Goal: Book appointment/travel/reservation

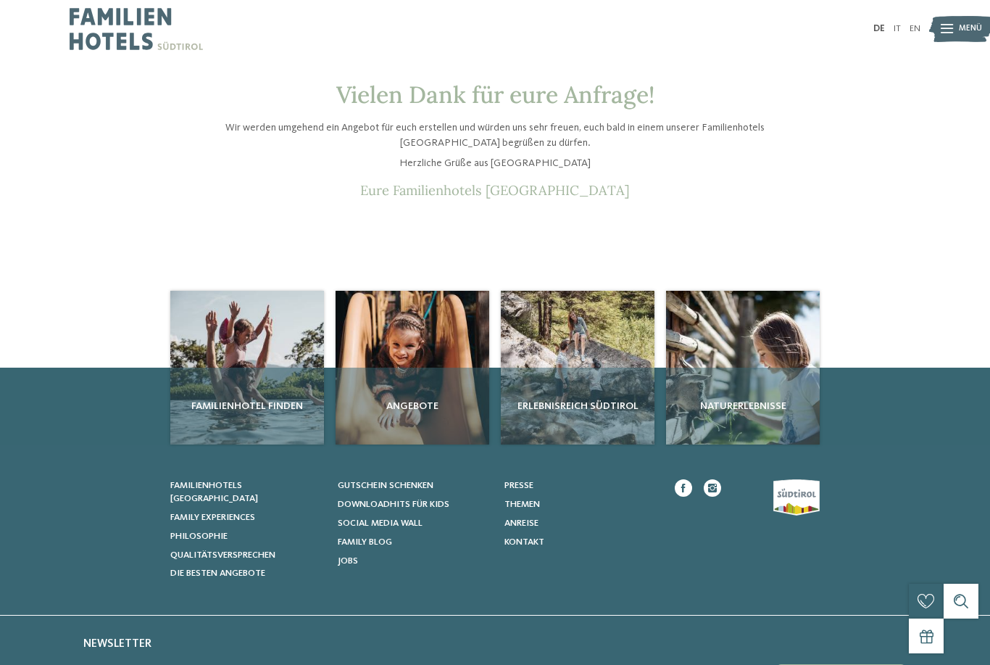
click at [126, 23] on img at bounding box center [136, 29] width 133 height 58
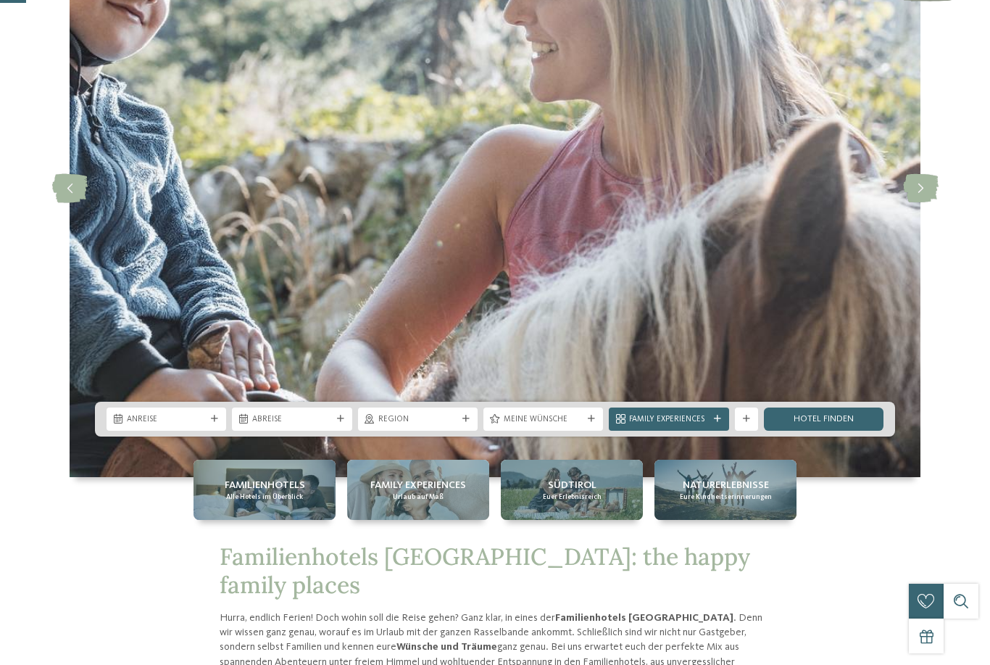
scroll to position [170, 0]
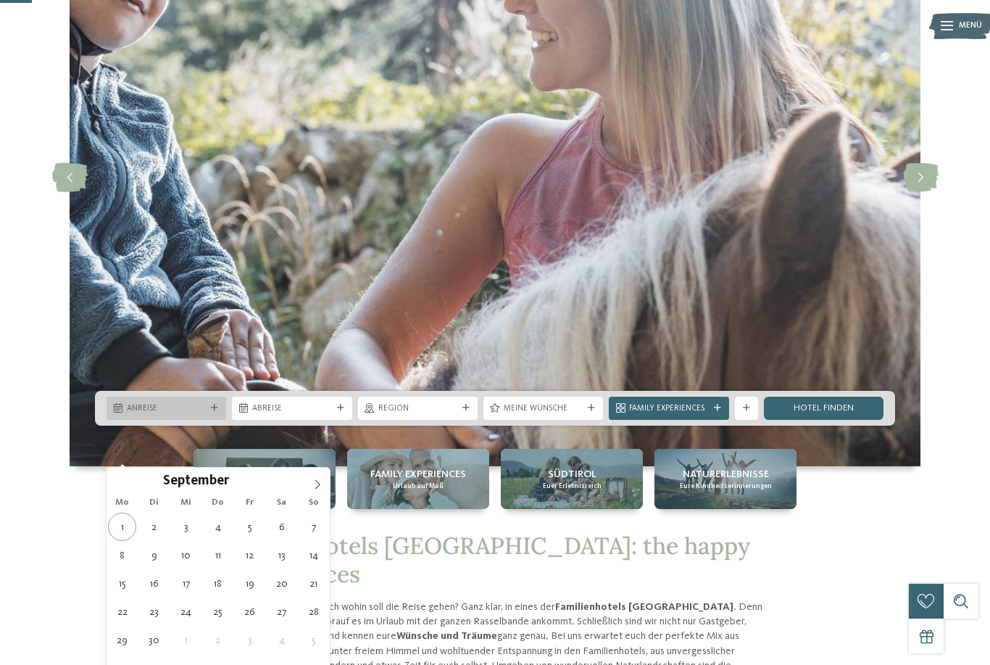
click at [161, 414] on div "Anreise" at bounding box center [166, 407] width 85 height 12
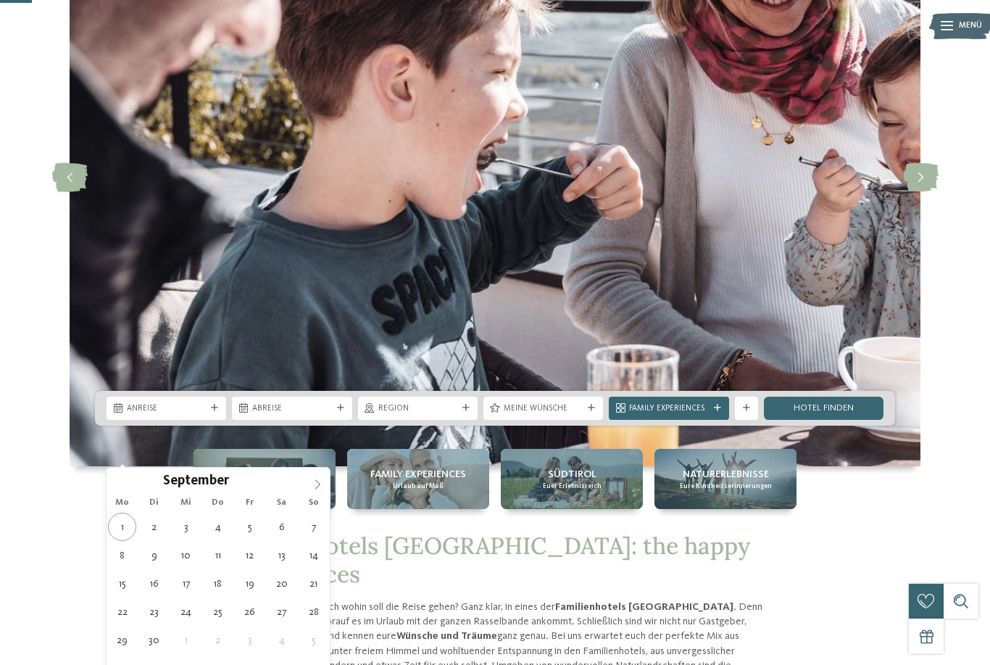
click at [315, 484] on icon at bounding box center [317, 484] width 10 height 10
type div "26.12.2025"
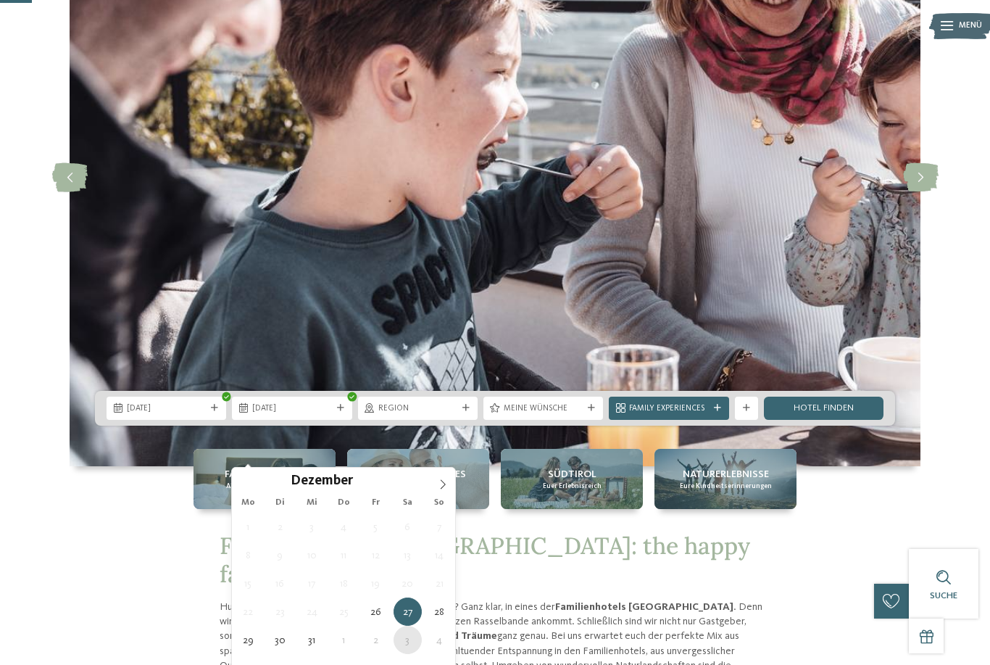
type div "03.01.2026"
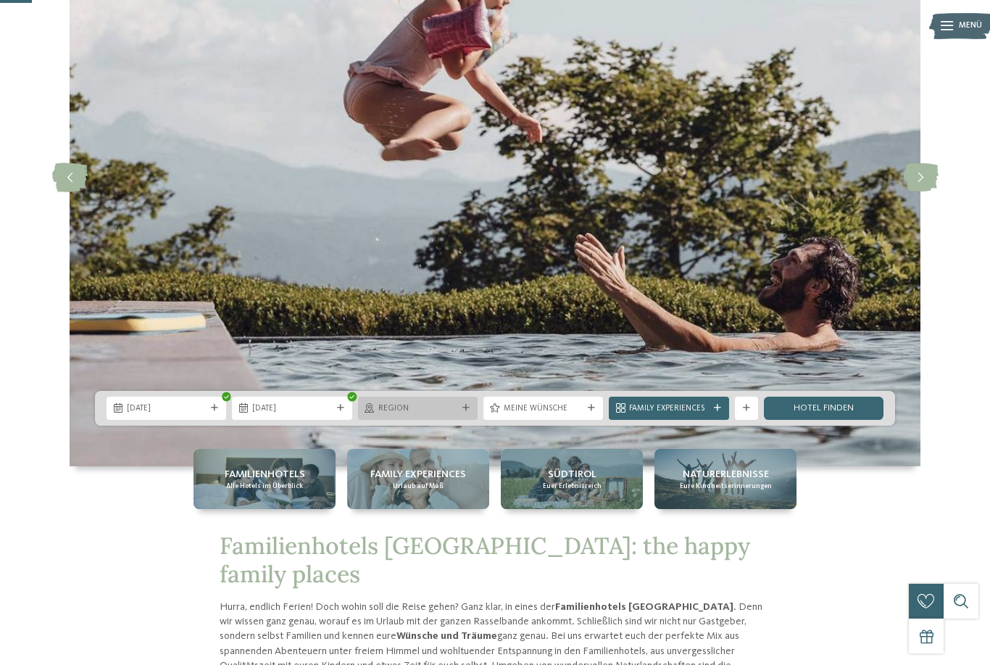
click at [444, 415] on span "Region" at bounding box center [417, 409] width 79 height 12
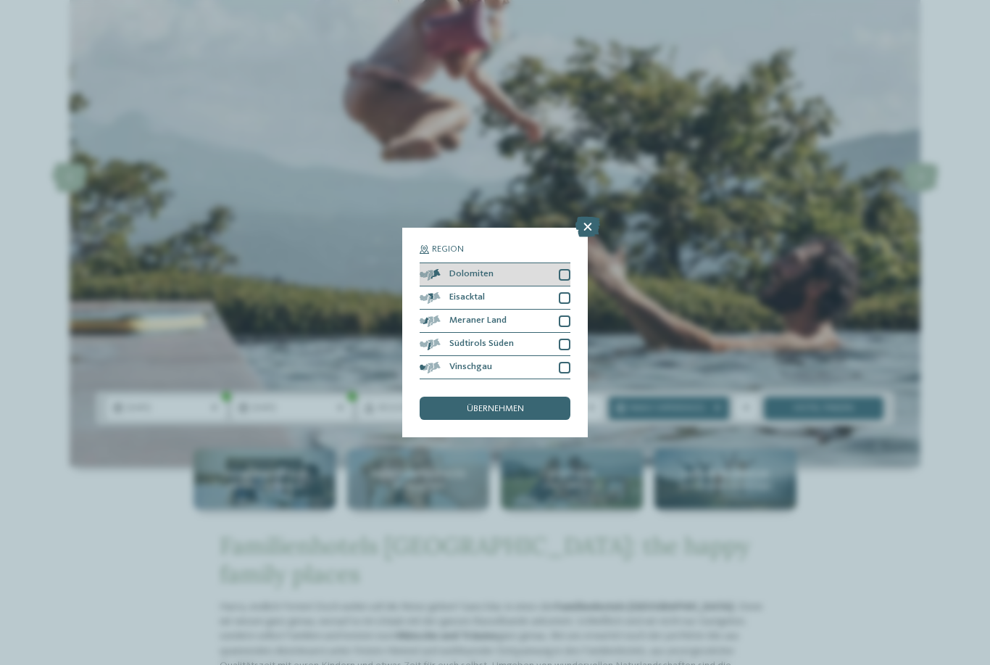
click at [467, 270] on span "Dolomiten" at bounding box center [471, 274] width 44 height 9
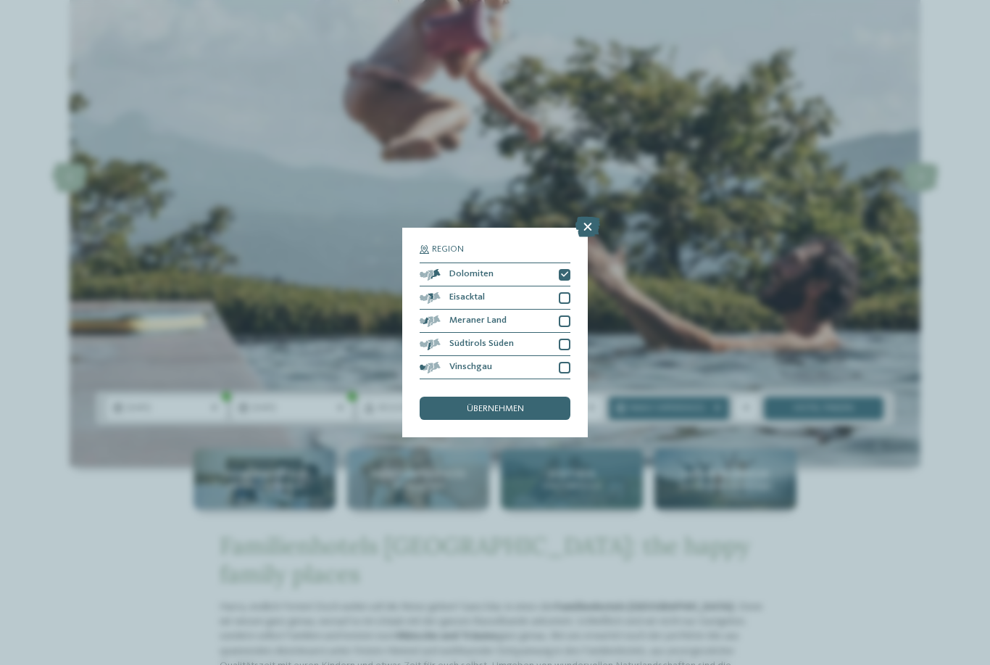
click at [628, 528] on div "Region Dolomiten" at bounding box center [495, 332] width 990 height 665
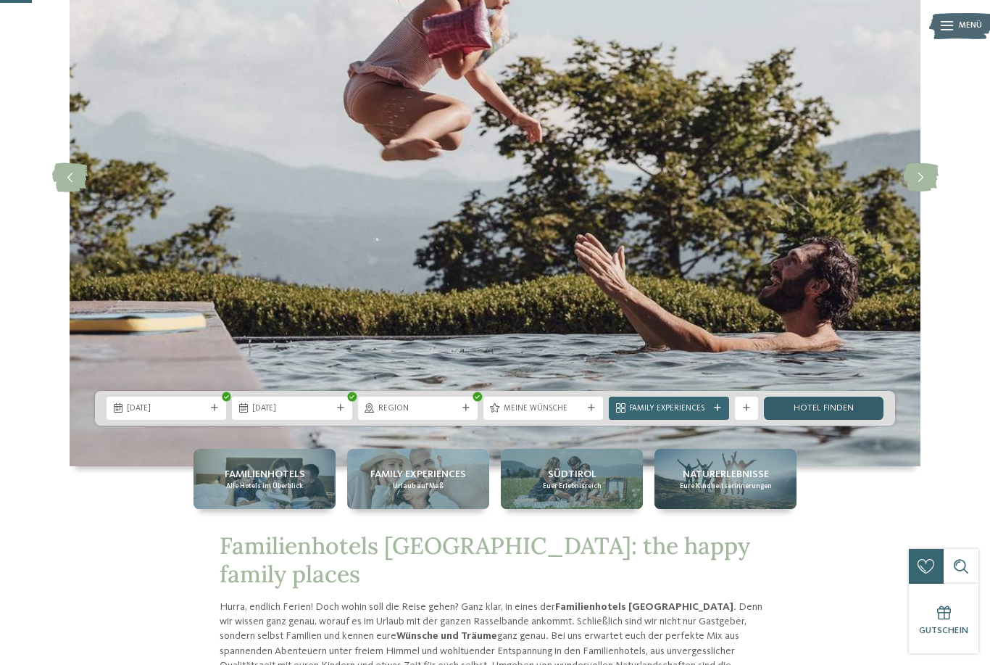
click at [828, 420] on link "Hotel finden" at bounding box center [824, 407] width 120 height 23
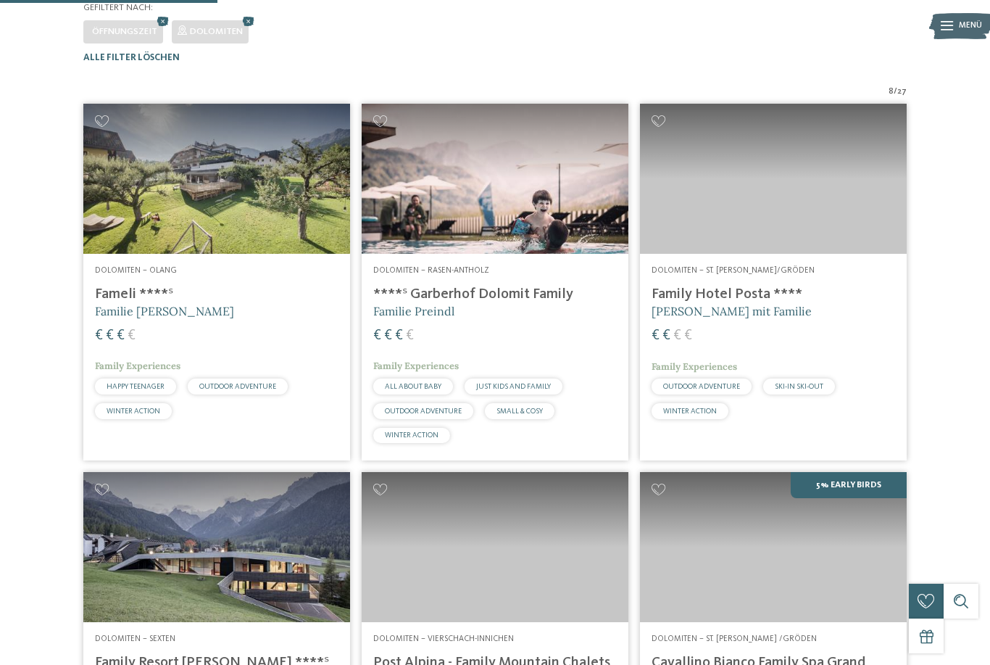
scroll to position [356, 0]
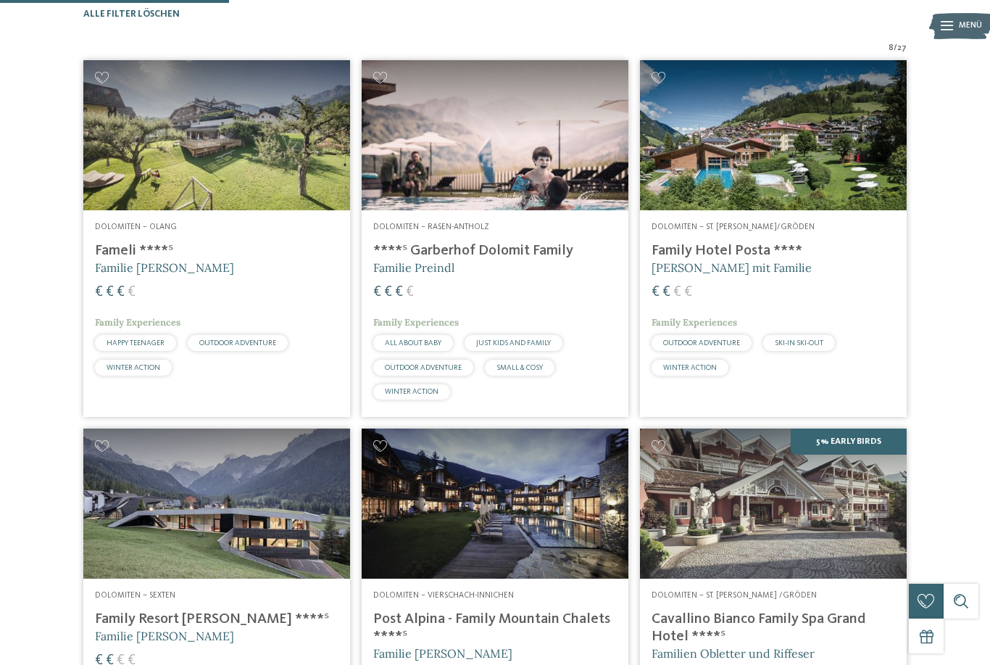
click at [897, 559] on img at bounding box center [773, 503] width 267 height 150
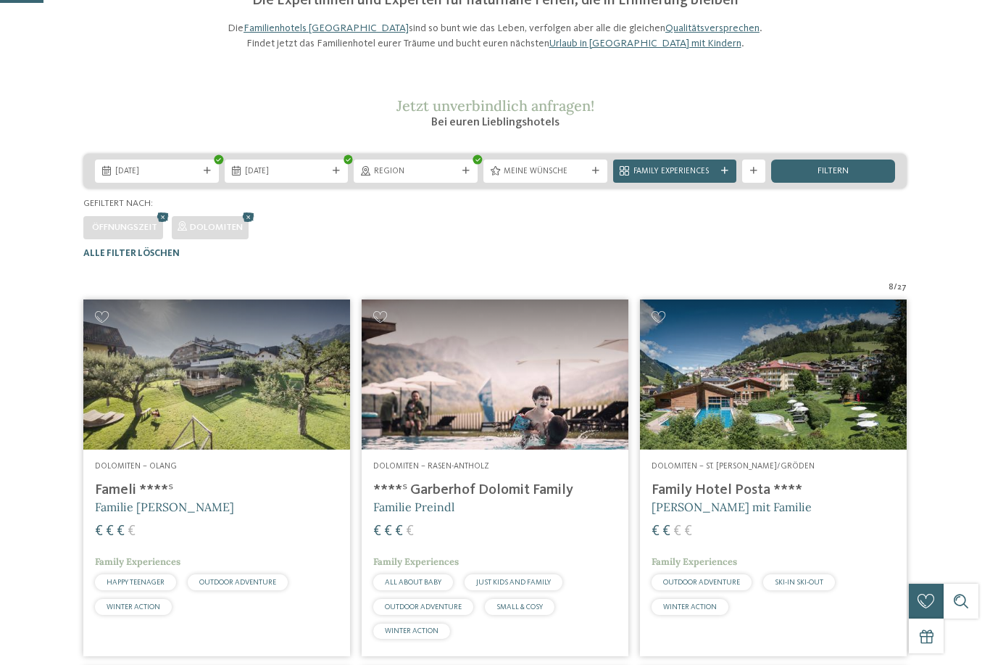
scroll to position [0, 0]
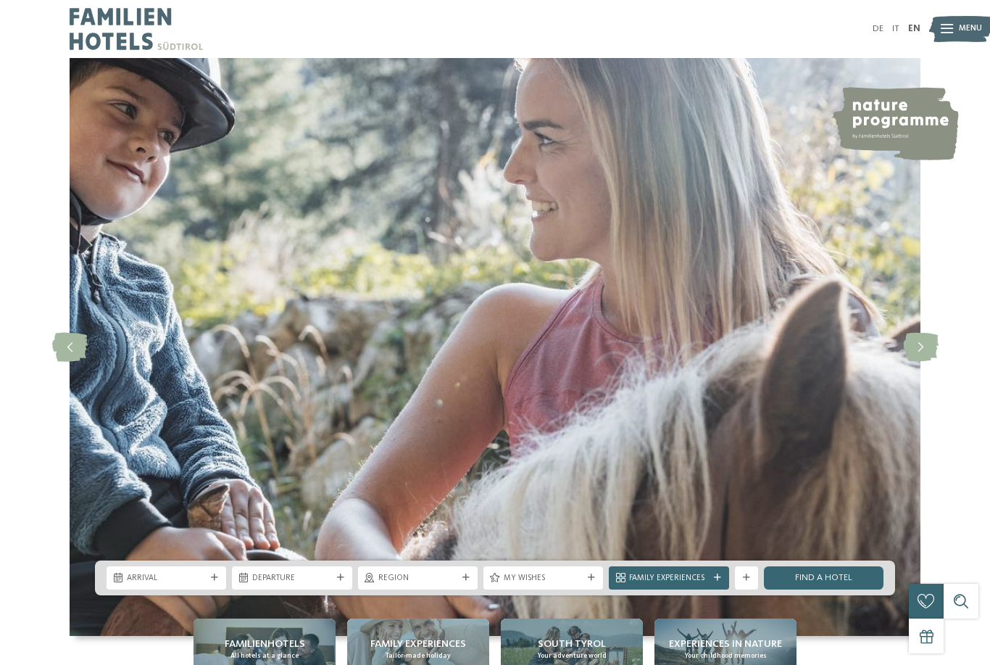
click at [956, 17] on img at bounding box center [961, 29] width 64 height 32
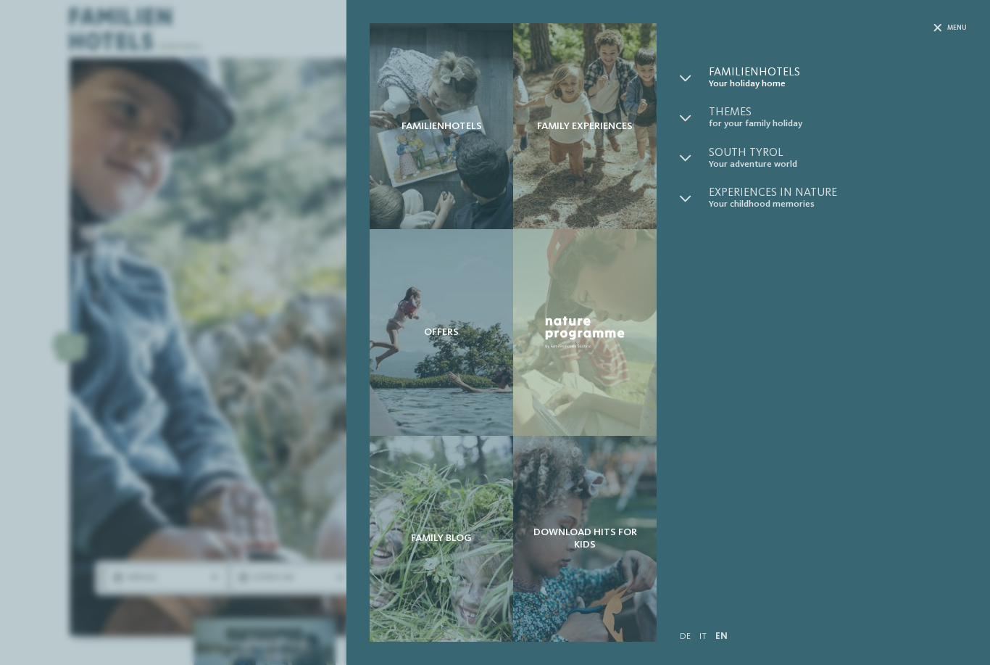
click at [770, 77] on span "Familienhotels" at bounding box center [838, 73] width 258 height 12
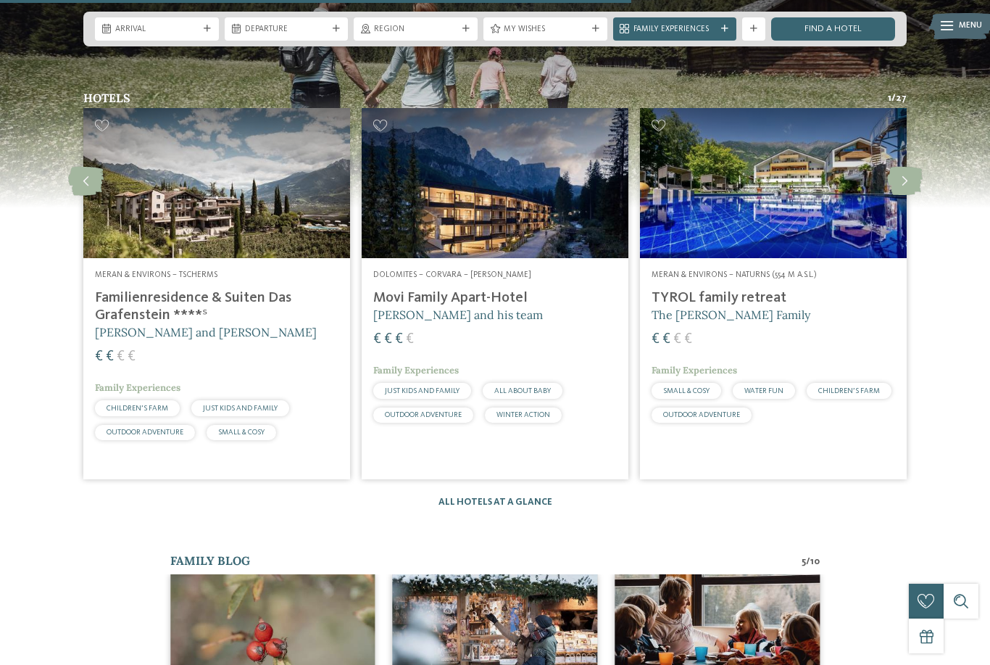
scroll to position [2092, 0]
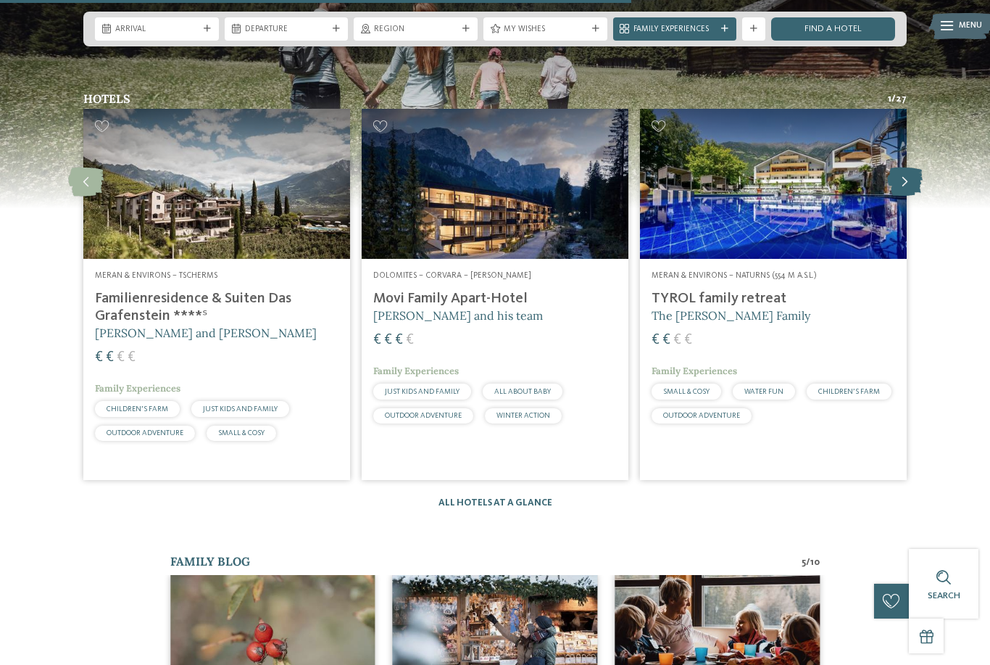
click at [913, 196] on icon at bounding box center [905, 181] width 36 height 29
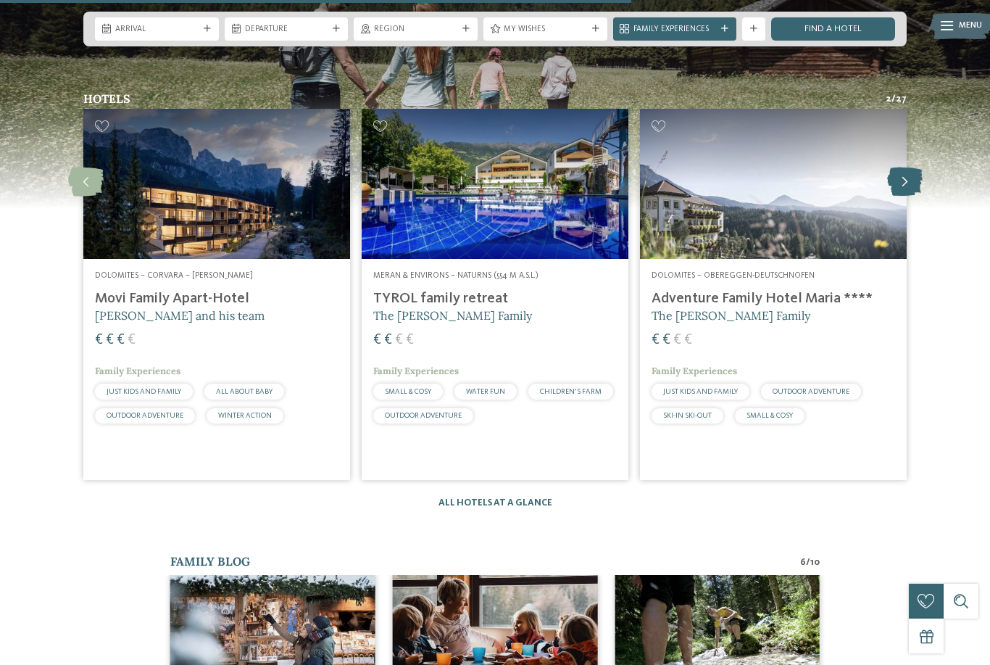
click at [912, 196] on icon at bounding box center [905, 181] width 36 height 29
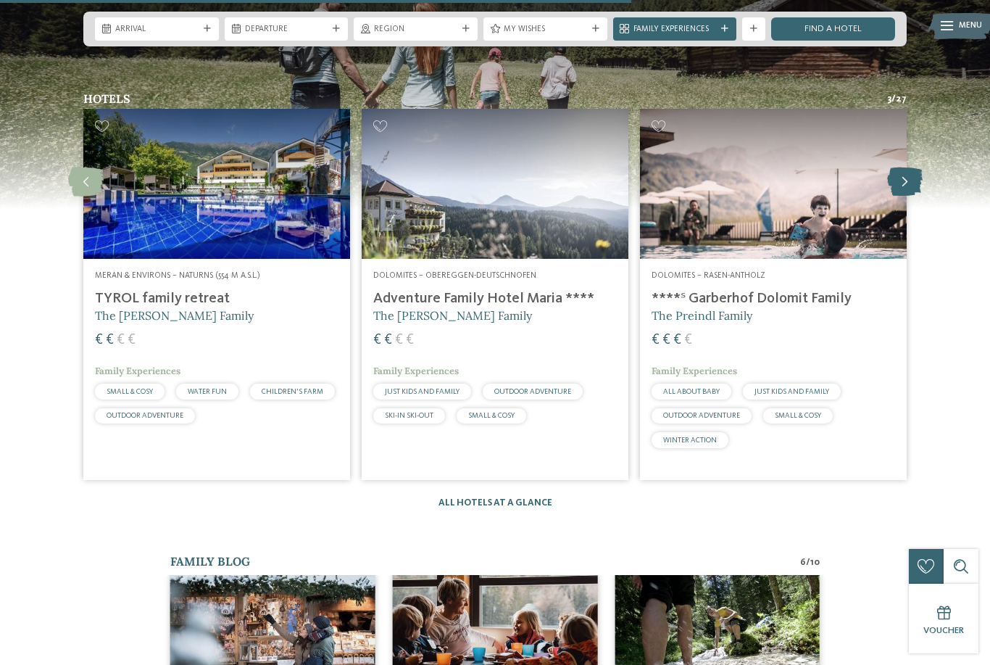
click at [914, 196] on icon at bounding box center [905, 181] width 36 height 29
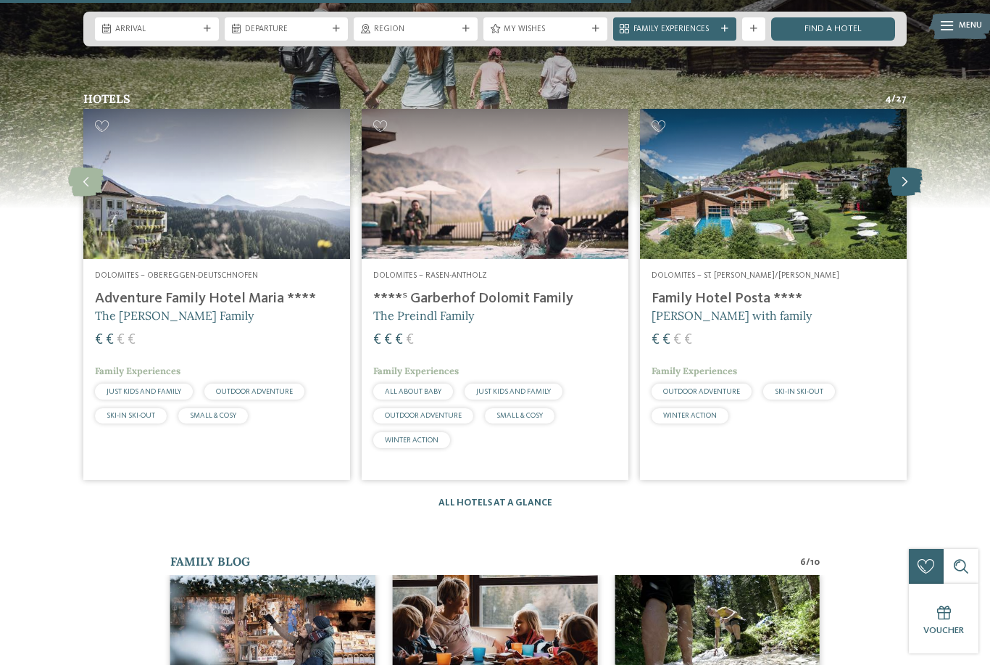
click at [915, 193] on icon at bounding box center [905, 181] width 36 height 29
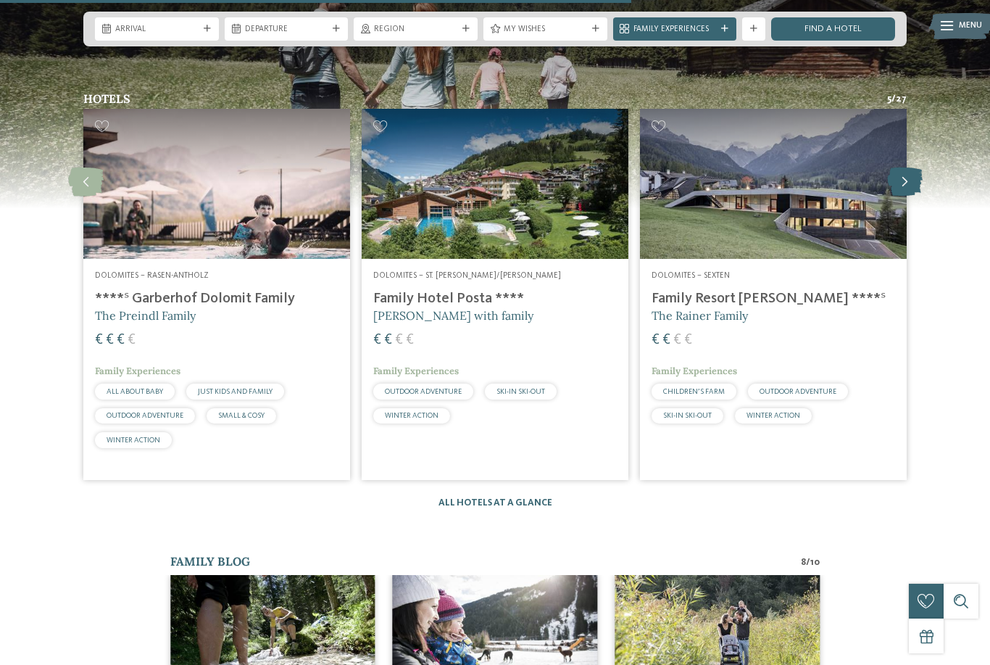
click at [914, 196] on icon at bounding box center [905, 181] width 36 height 29
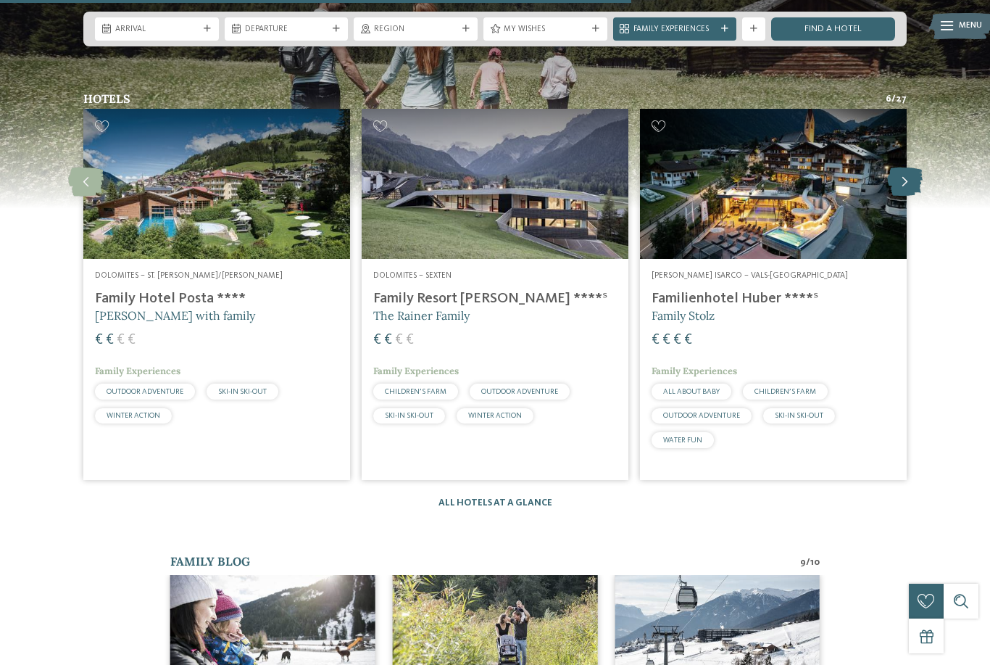
click at [913, 196] on icon at bounding box center [905, 181] width 36 height 29
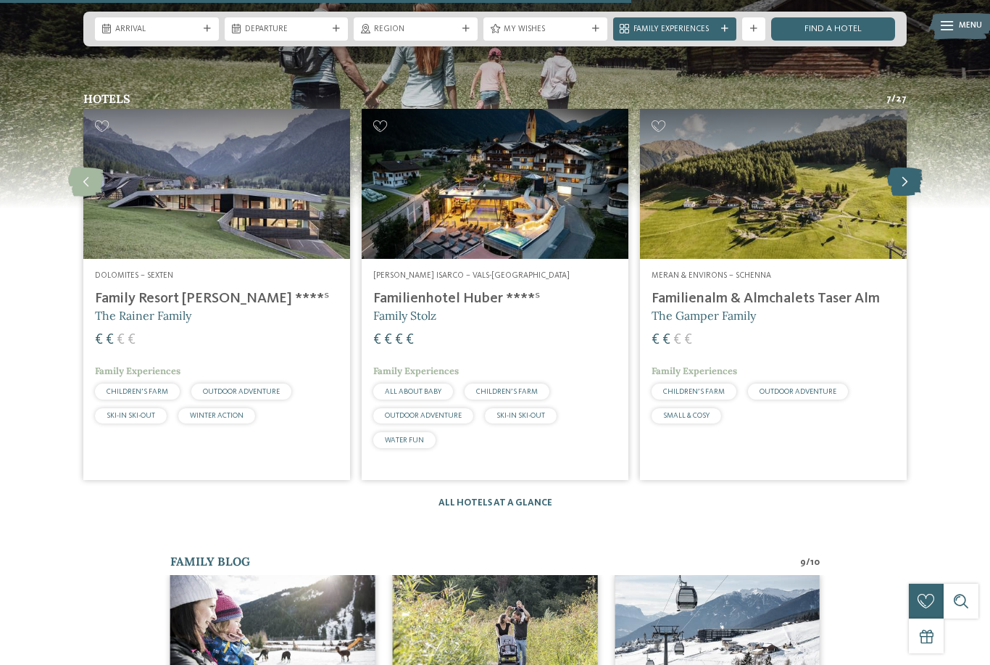
click at [915, 196] on icon at bounding box center [905, 181] width 36 height 29
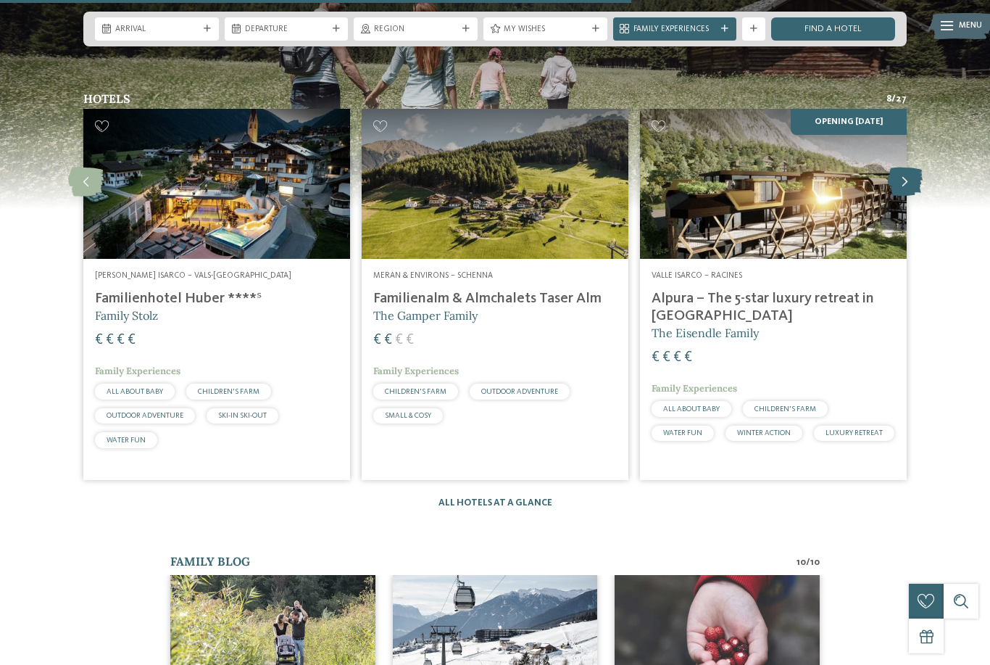
click at [912, 196] on icon at bounding box center [905, 181] width 36 height 29
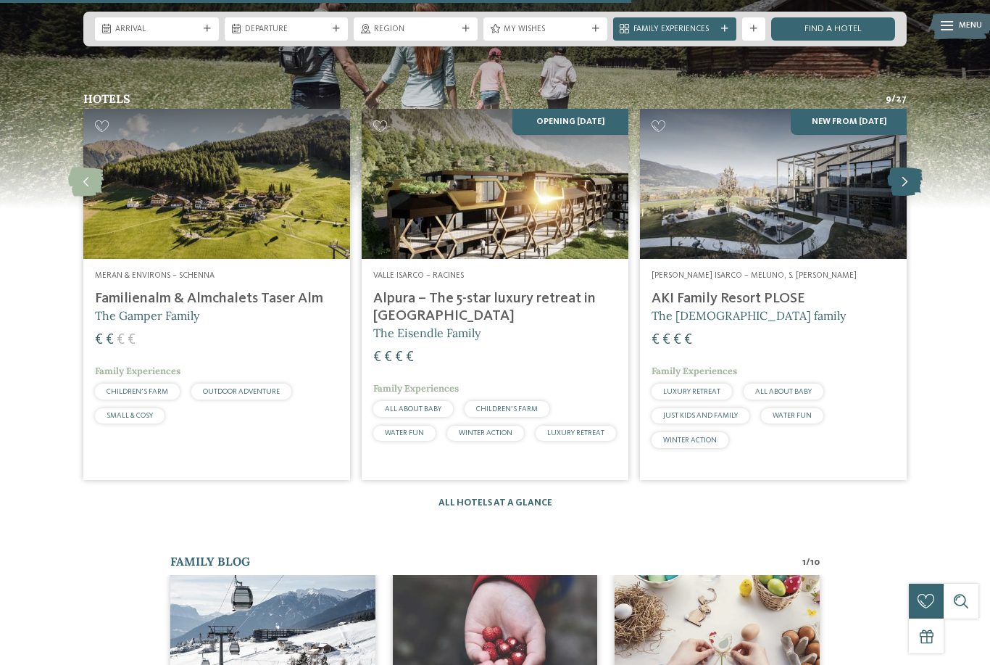
click at [905, 196] on icon at bounding box center [905, 181] width 36 height 29
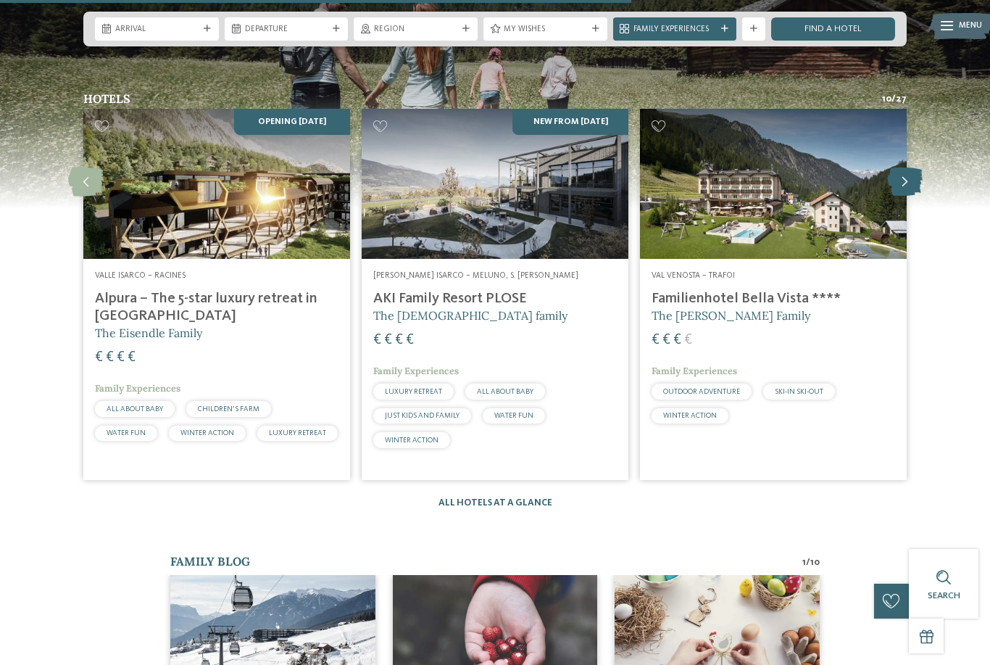
click at [902, 196] on icon at bounding box center [905, 181] width 36 height 29
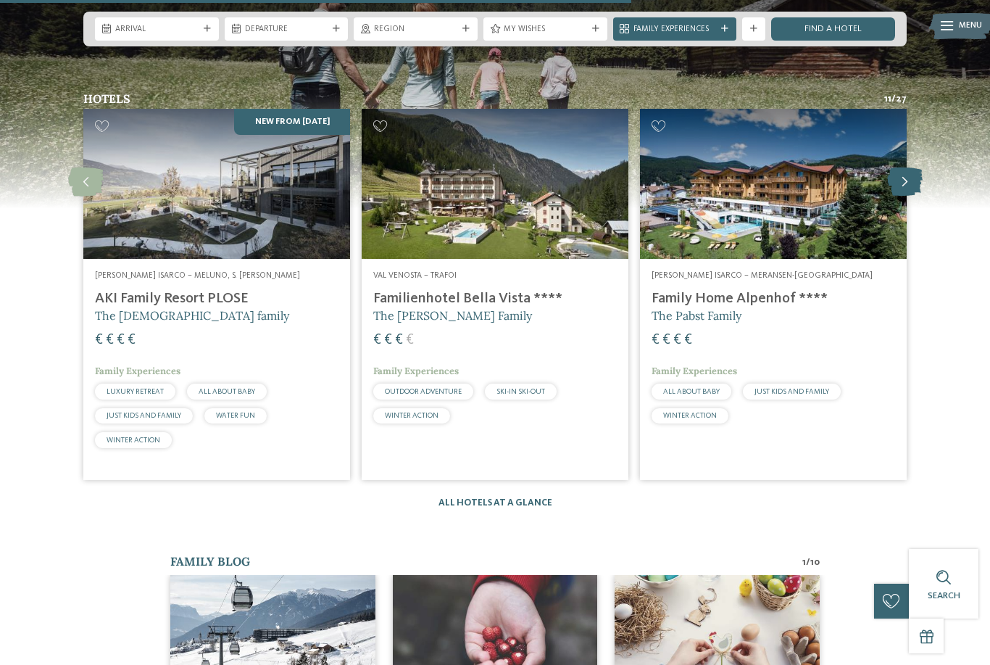
click at [912, 196] on icon at bounding box center [905, 181] width 36 height 29
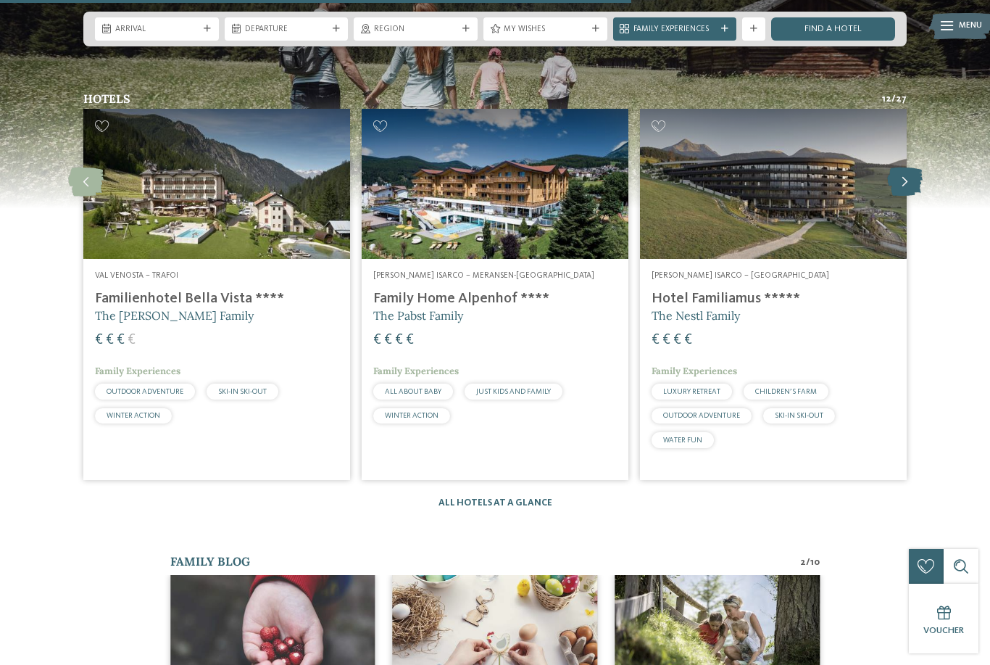
click at [911, 196] on icon at bounding box center [905, 181] width 36 height 29
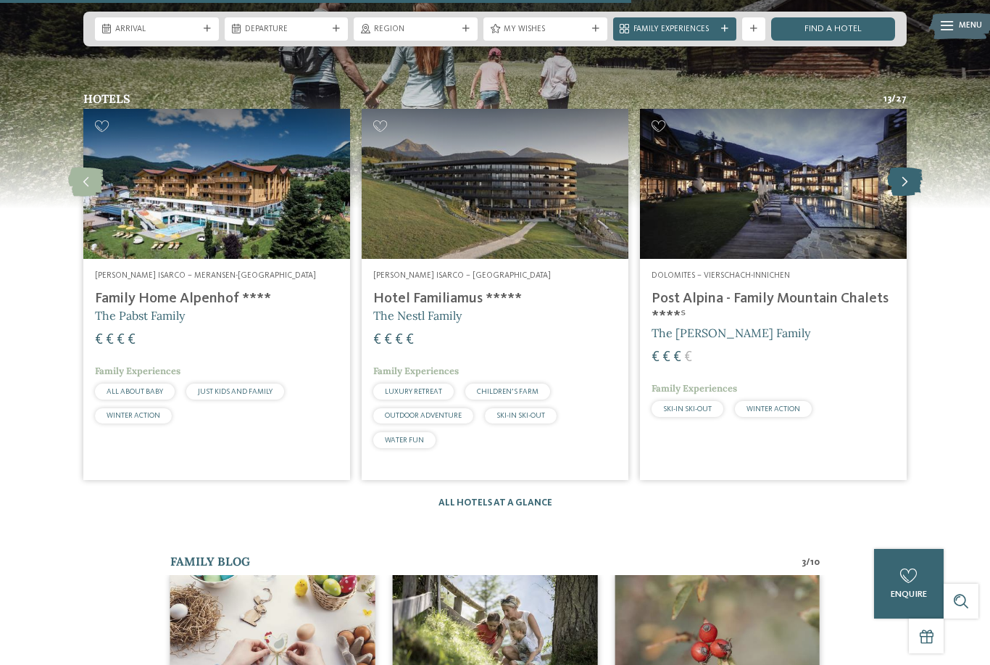
click at [907, 196] on icon at bounding box center [905, 181] width 36 height 29
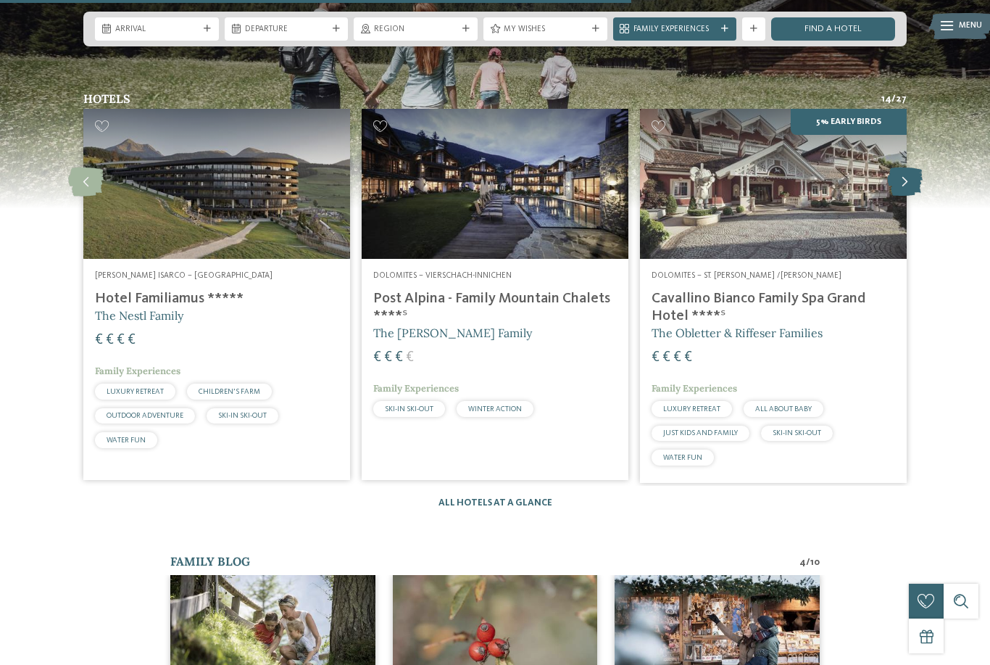
click at [918, 196] on icon at bounding box center [905, 181] width 36 height 29
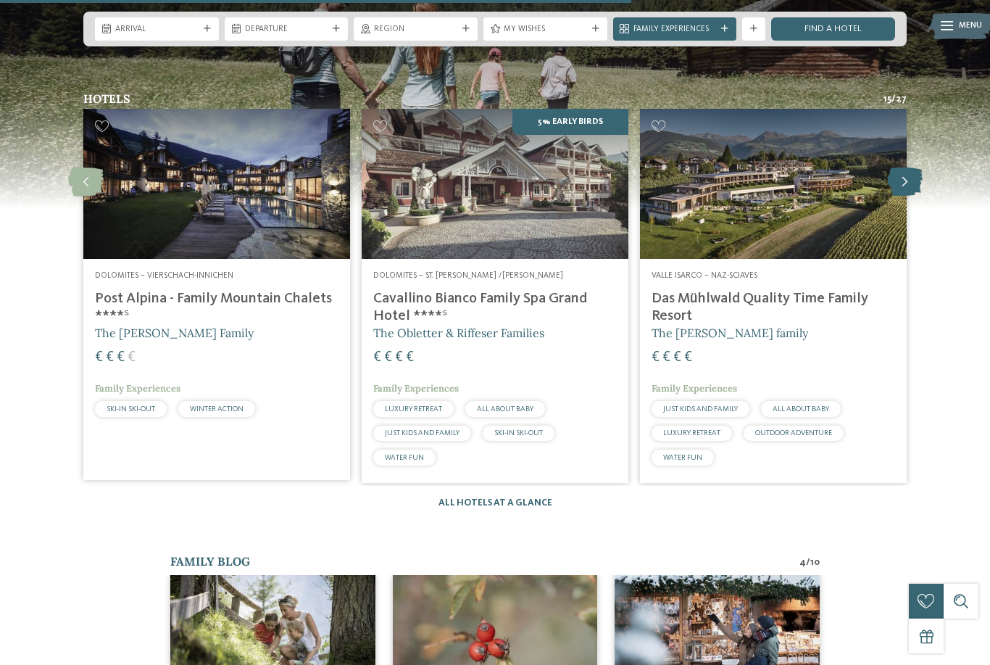
click at [913, 196] on icon at bounding box center [905, 181] width 36 height 29
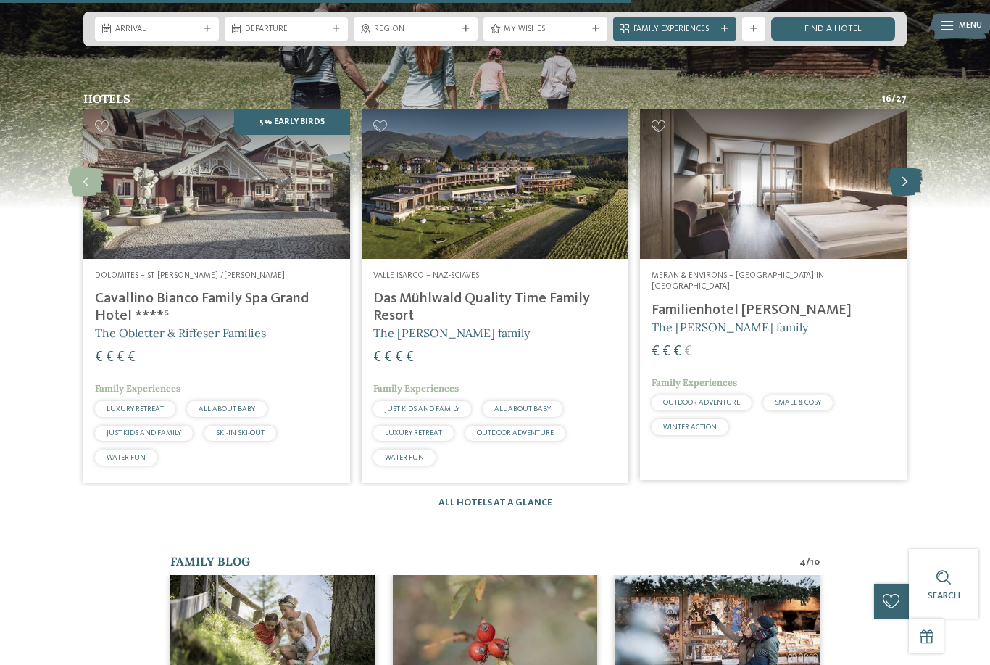
click at [911, 196] on icon at bounding box center [905, 181] width 36 height 29
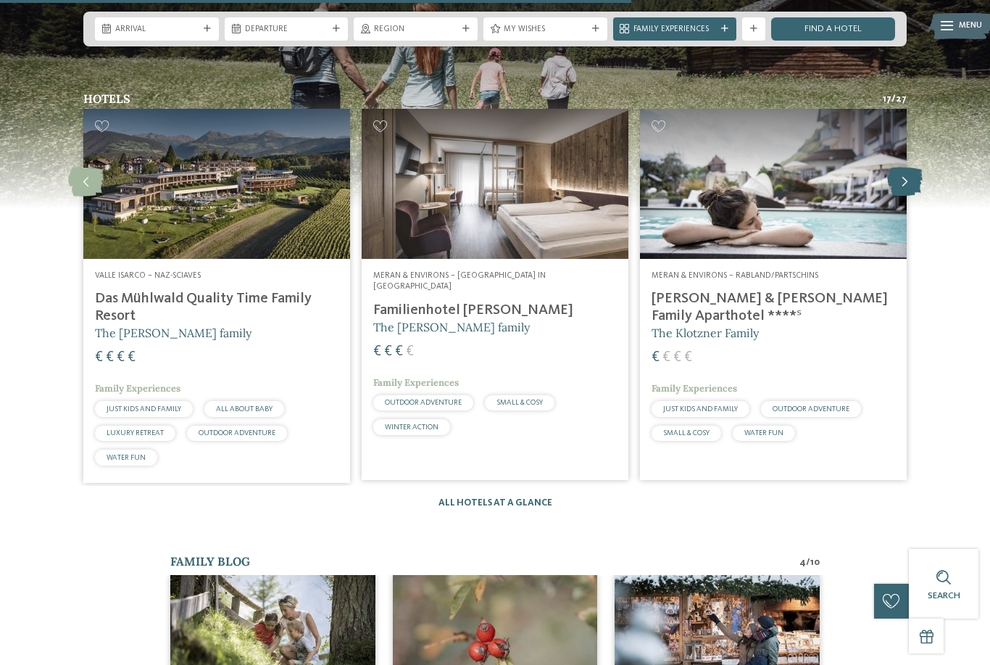
click at [913, 196] on icon at bounding box center [905, 181] width 36 height 29
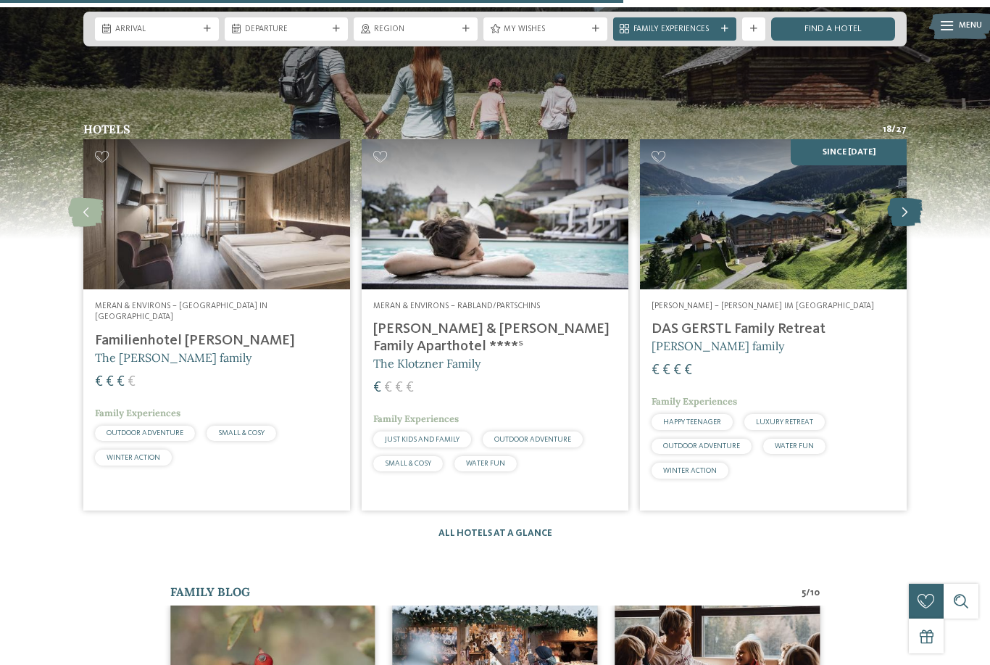
scroll to position [2060, 0]
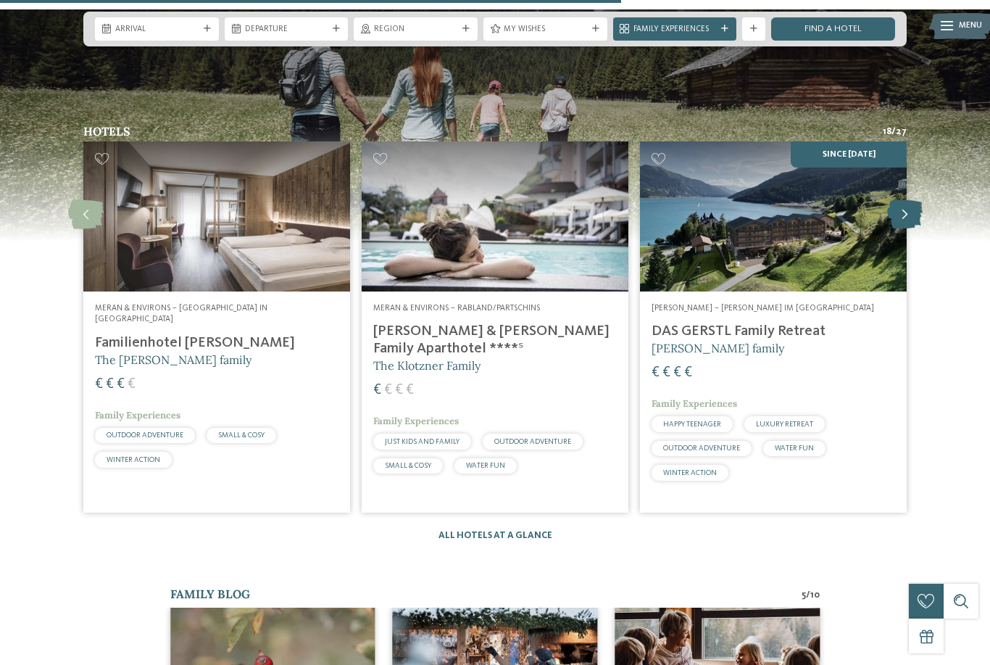
click at [914, 229] on icon at bounding box center [905, 214] width 36 height 29
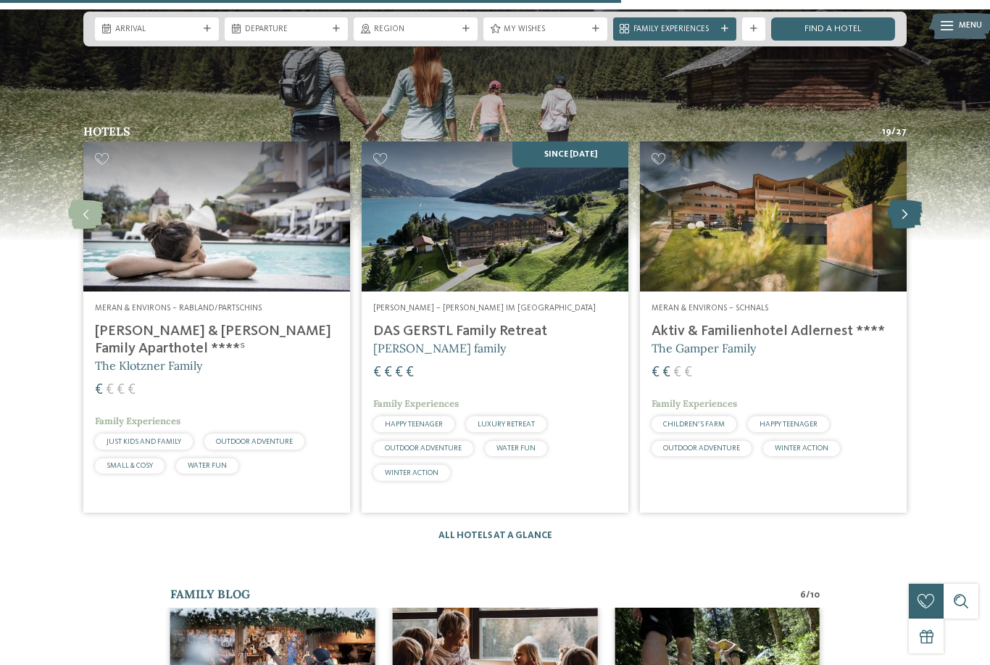
click at [917, 227] on icon at bounding box center [905, 214] width 36 height 29
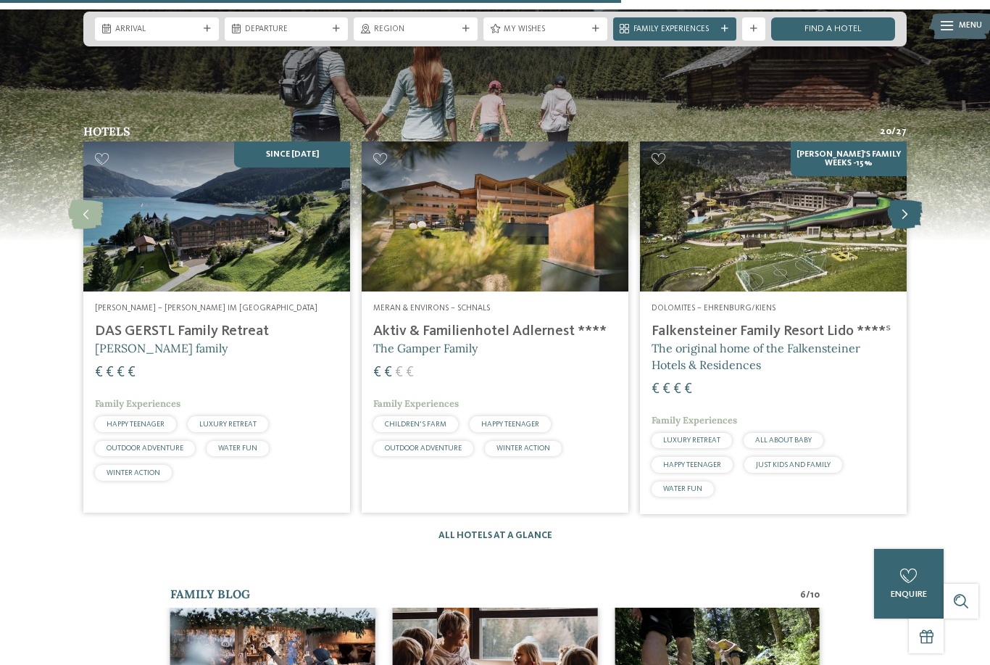
click at [916, 229] on icon at bounding box center [905, 214] width 36 height 29
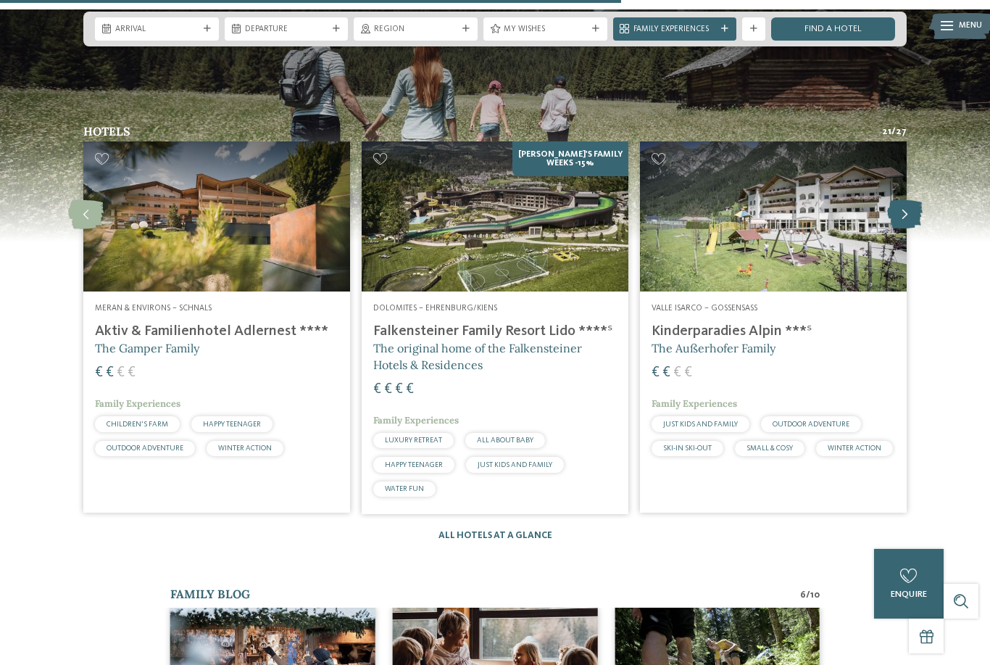
click at [918, 229] on icon at bounding box center [905, 214] width 36 height 29
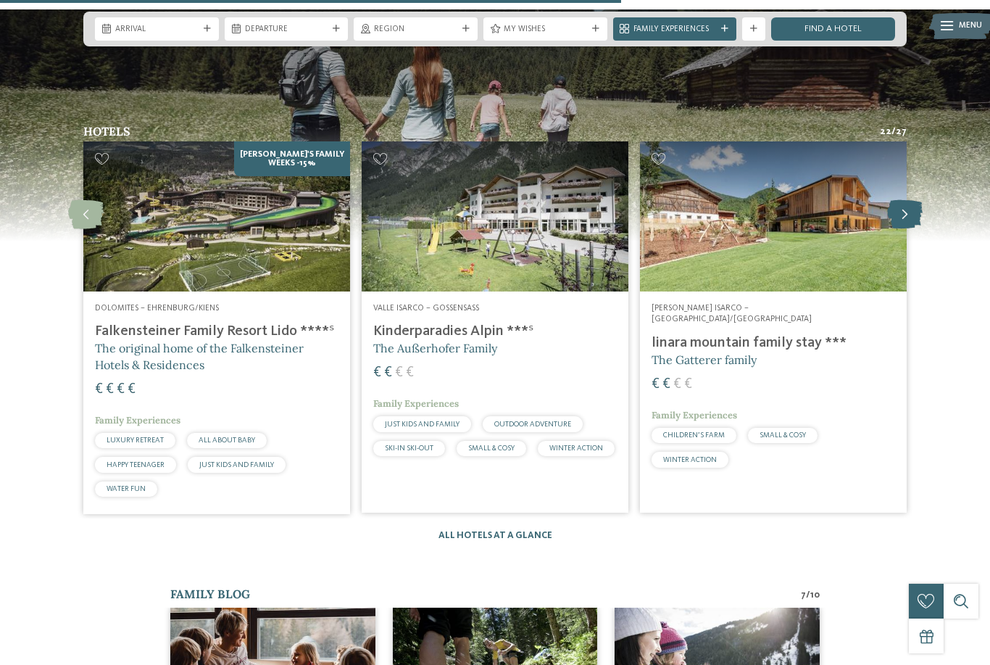
click at [916, 228] on icon at bounding box center [905, 214] width 36 height 29
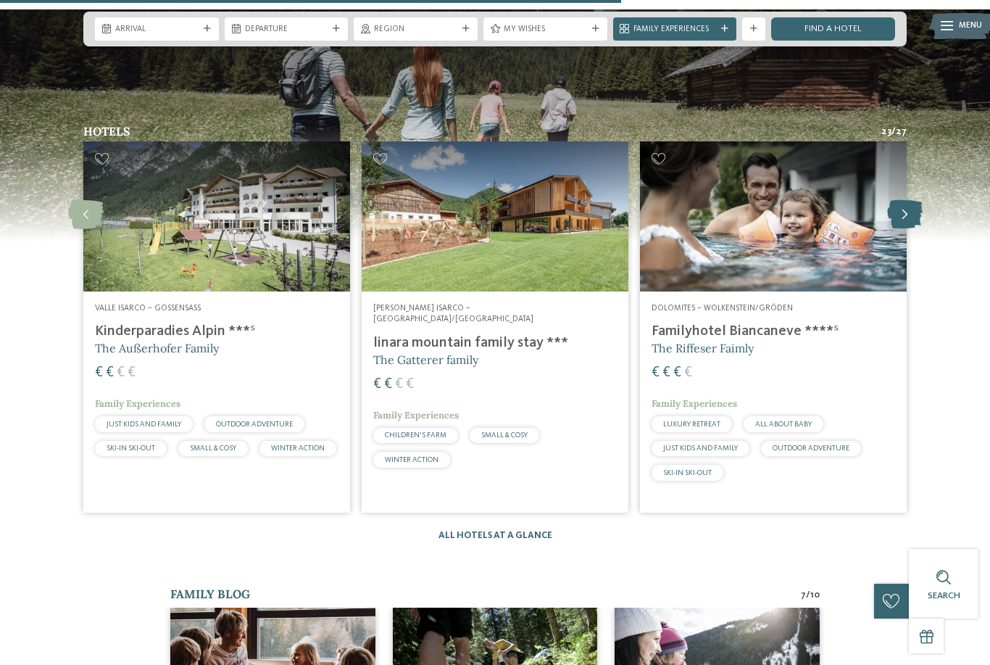
click at [910, 229] on icon at bounding box center [905, 214] width 36 height 29
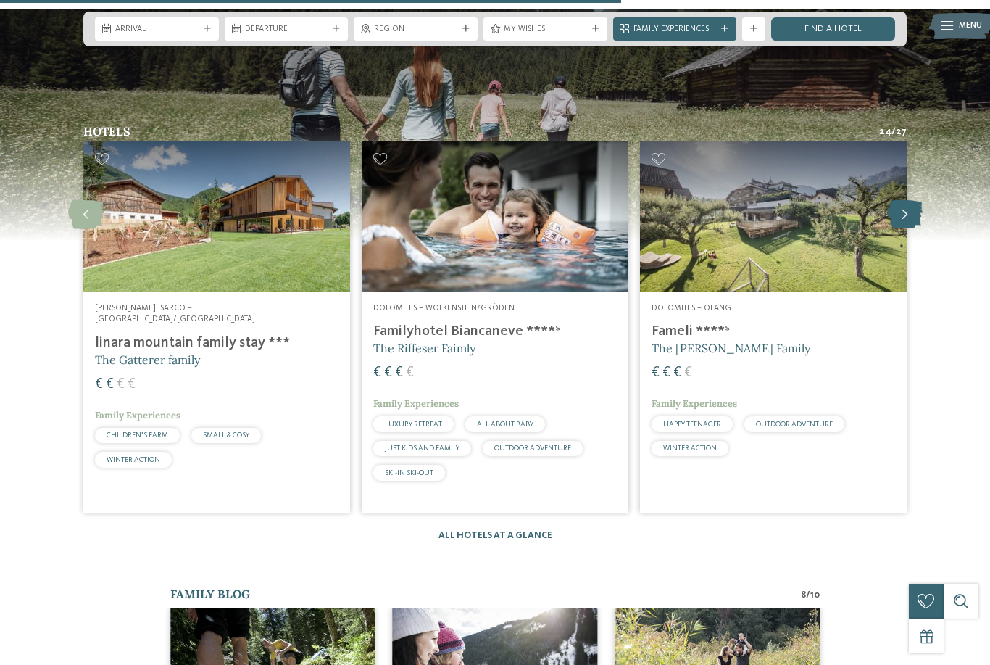
click at [910, 229] on icon at bounding box center [905, 214] width 36 height 29
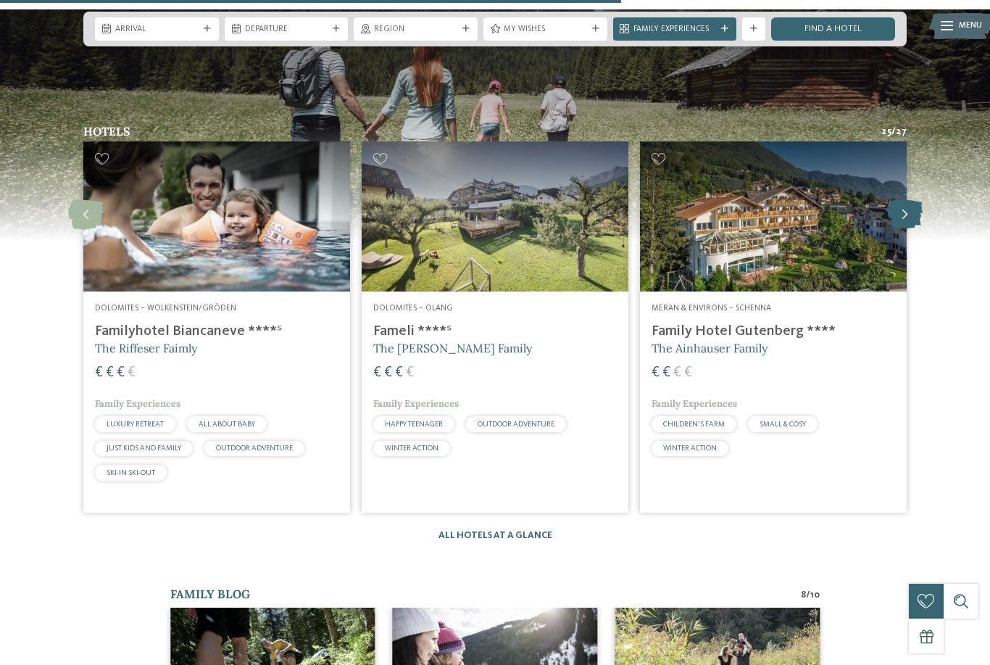
click at [914, 229] on icon at bounding box center [905, 214] width 36 height 29
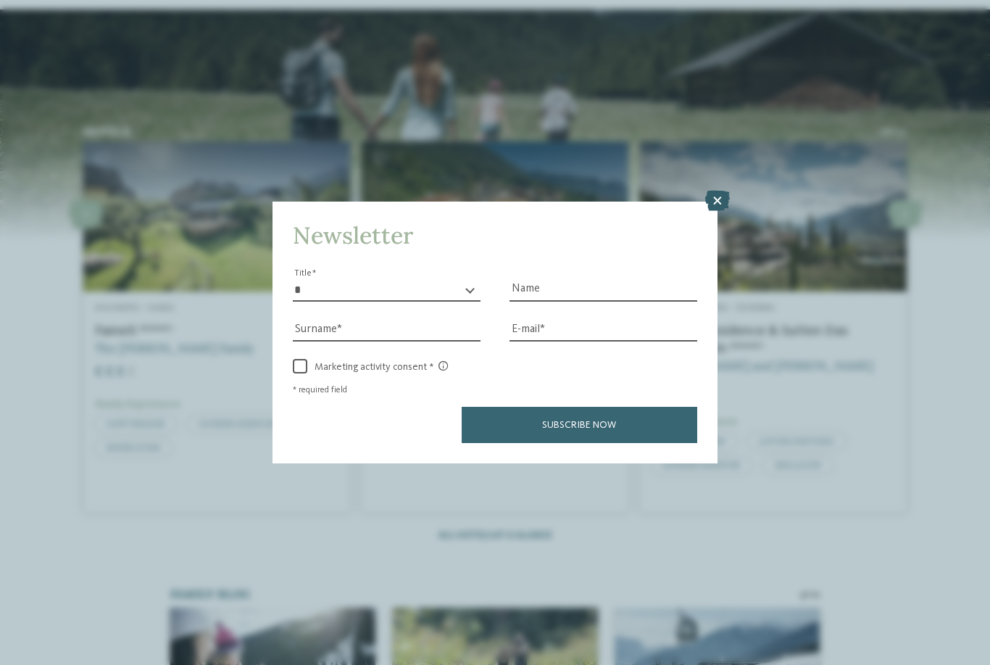
click at [717, 191] on icon at bounding box center [717, 201] width 25 height 20
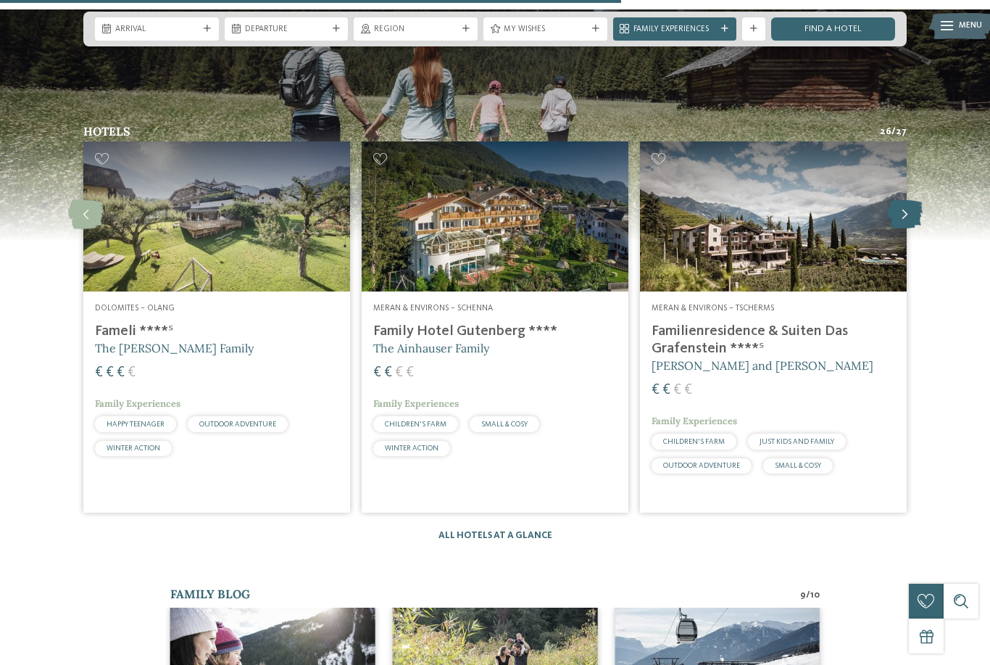
click at [906, 229] on icon at bounding box center [905, 214] width 36 height 29
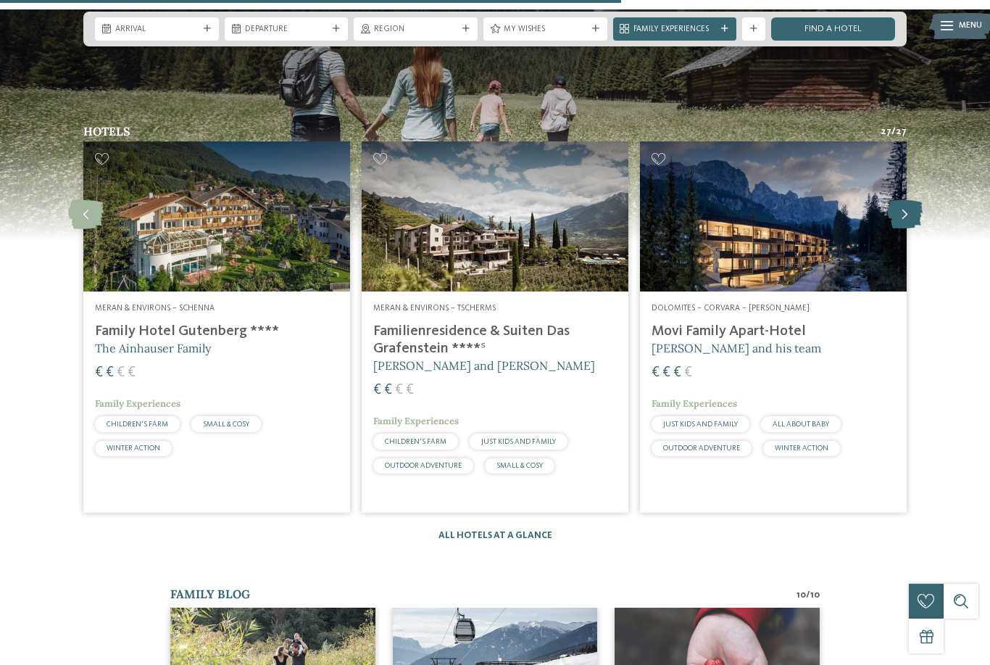
click at [902, 229] on icon at bounding box center [905, 214] width 36 height 29
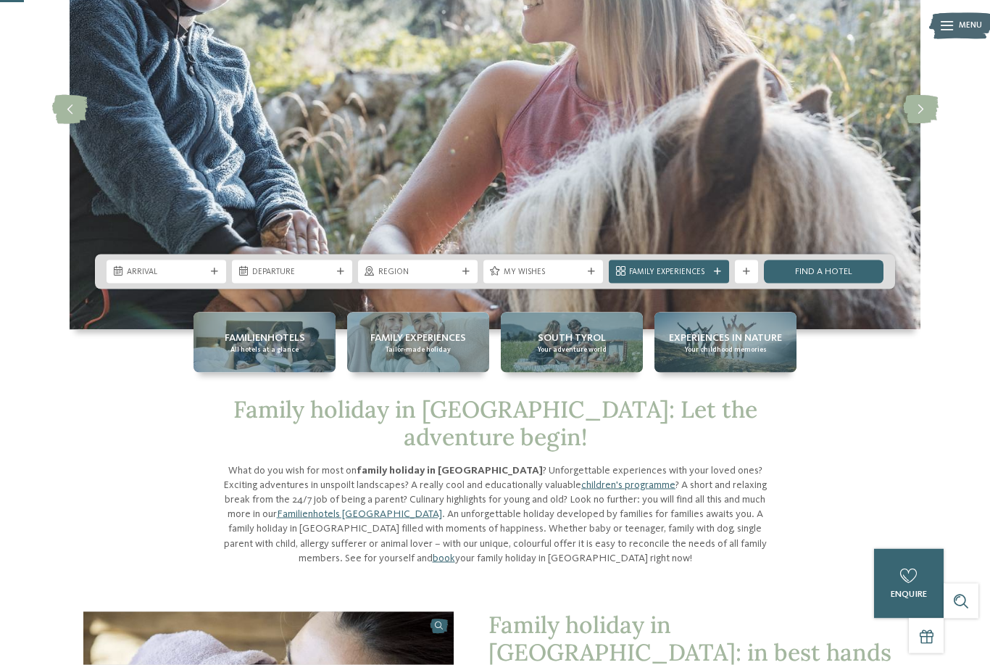
scroll to position [0, 0]
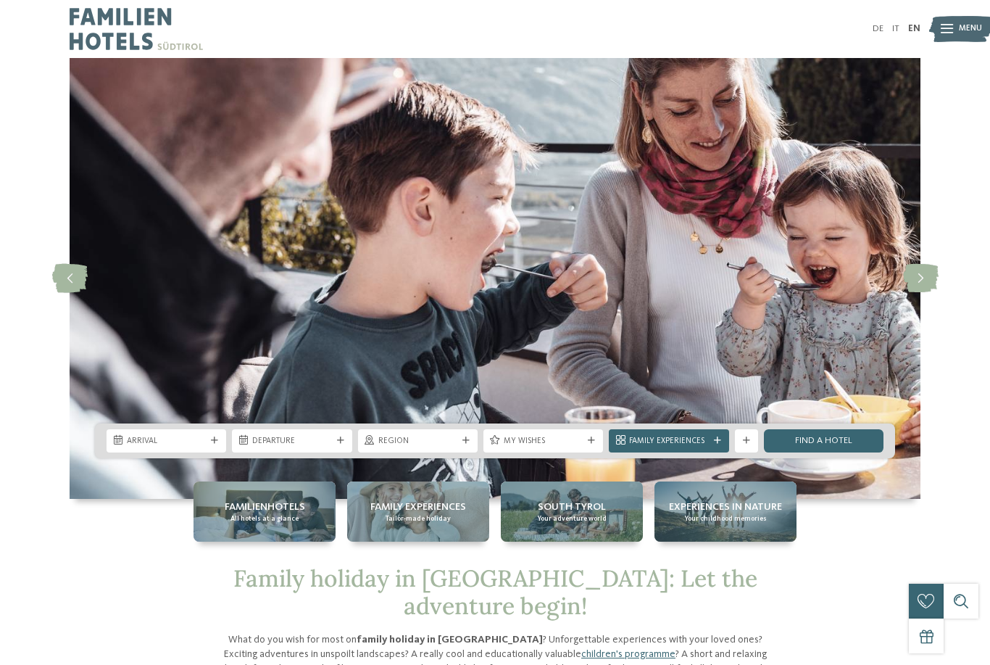
click at [956, 27] on img at bounding box center [961, 29] width 64 height 32
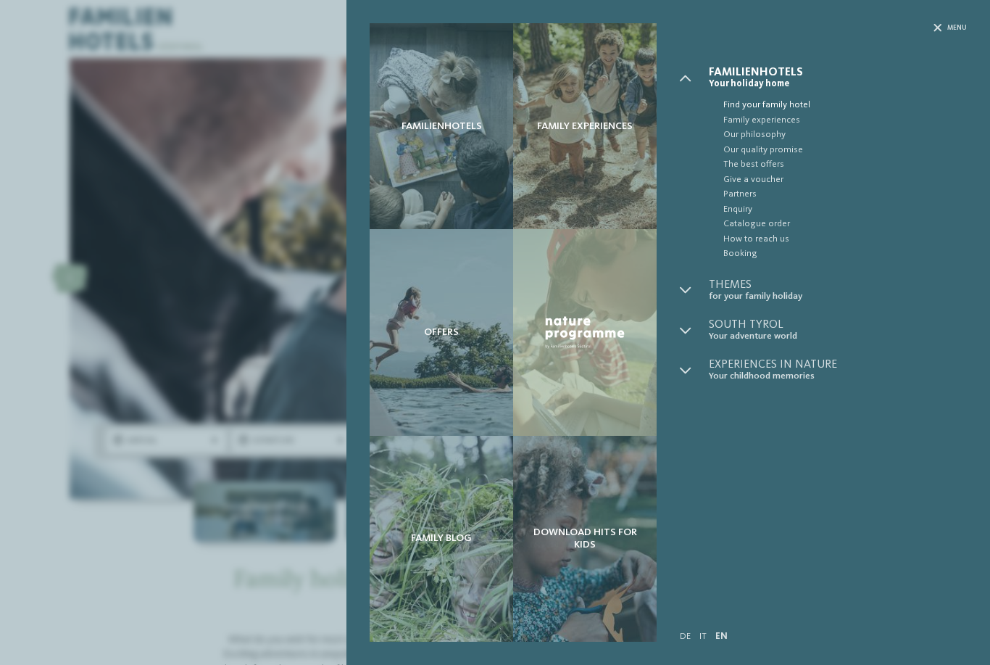
click at [801, 104] on span "Find your family hotel" at bounding box center [844, 105] width 243 height 14
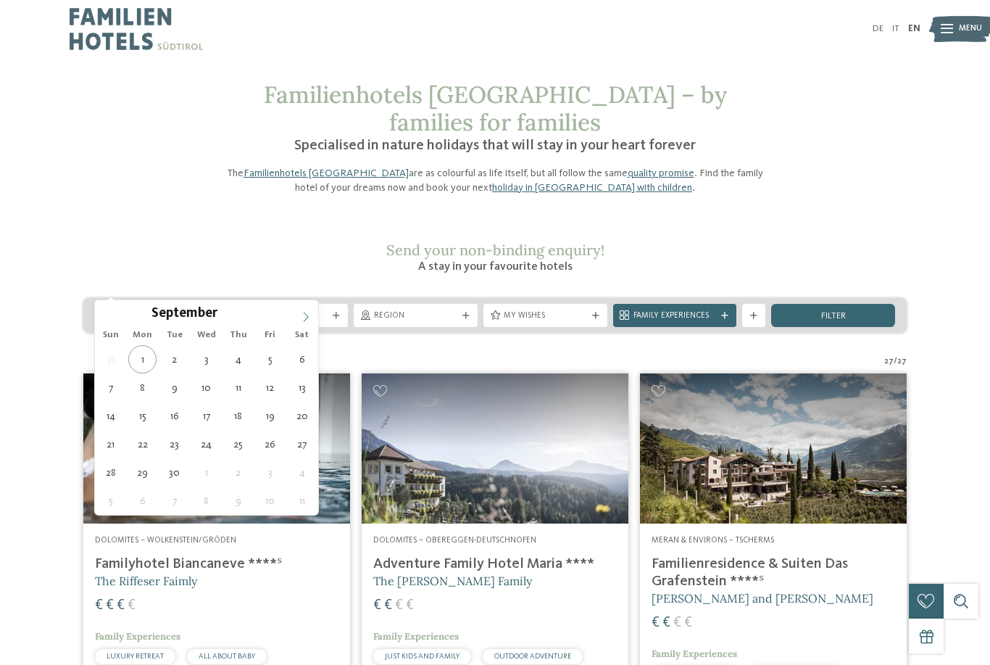
click at [312, 317] on span at bounding box center [306, 312] width 25 height 25
click at [315, 312] on span at bounding box center [306, 312] width 25 height 25
click at [307, 315] on icon at bounding box center [306, 317] width 10 height 10
type div "[DATE]"
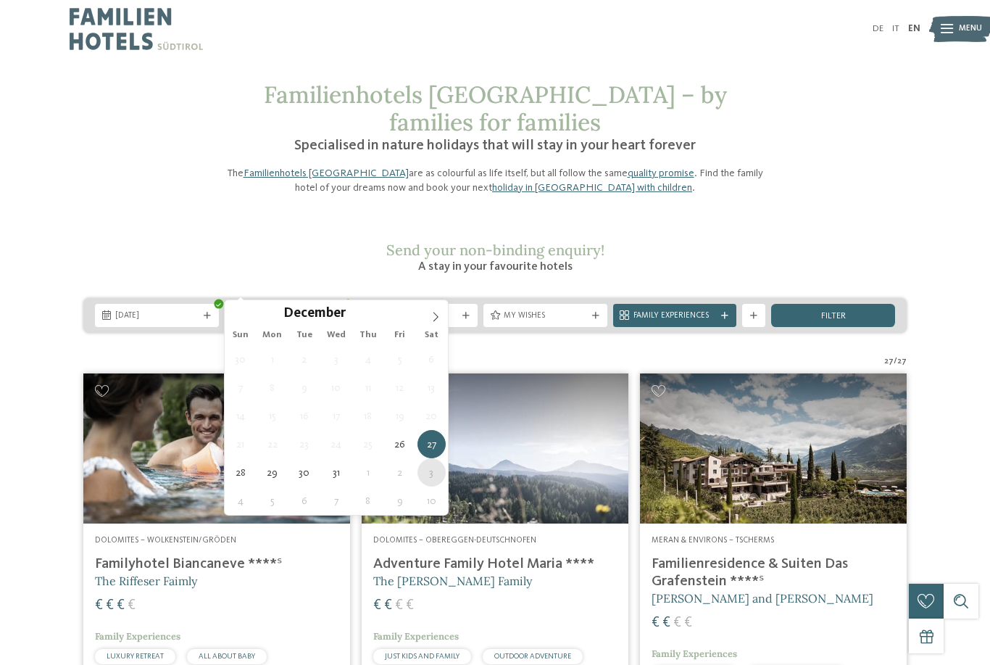
type div "03.01.2026"
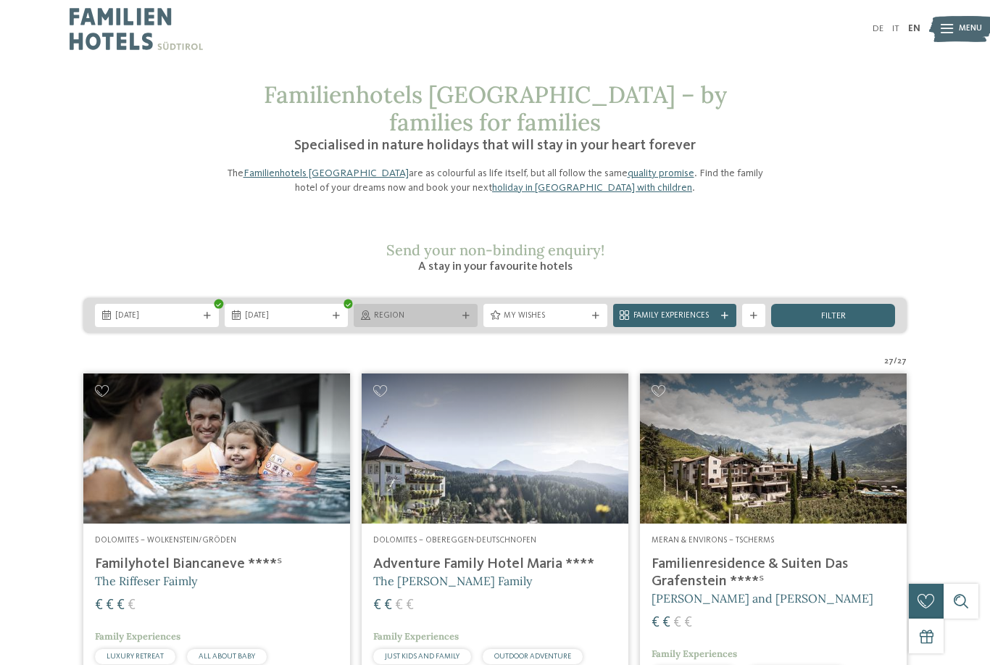
click at [432, 309] on div "Region" at bounding box center [415, 315] width 89 height 12
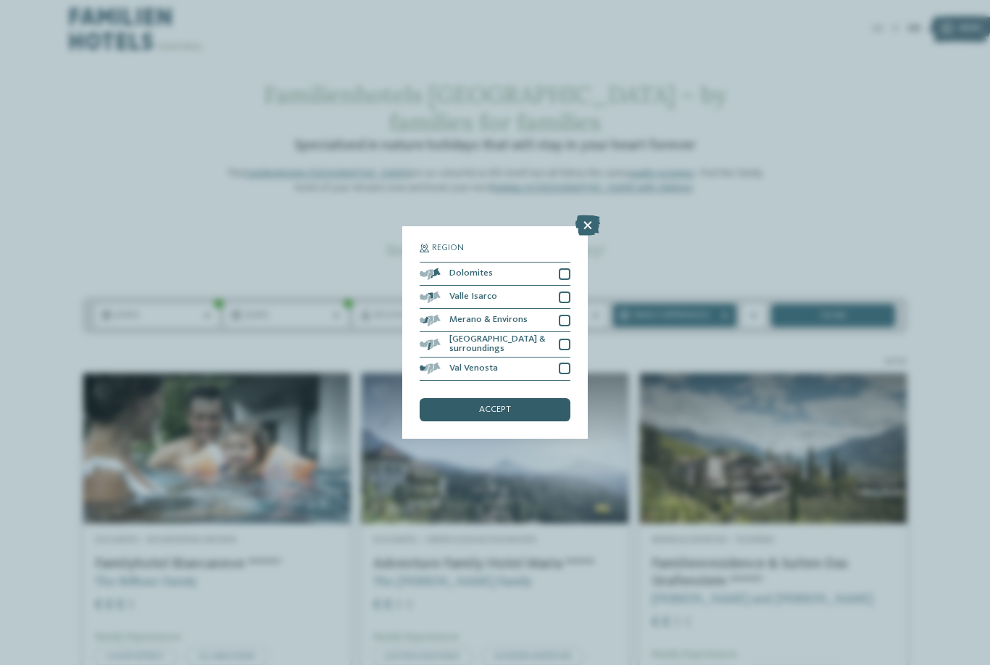
click at [536, 398] on div "accept" at bounding box center [495, 409] width 151 height 23
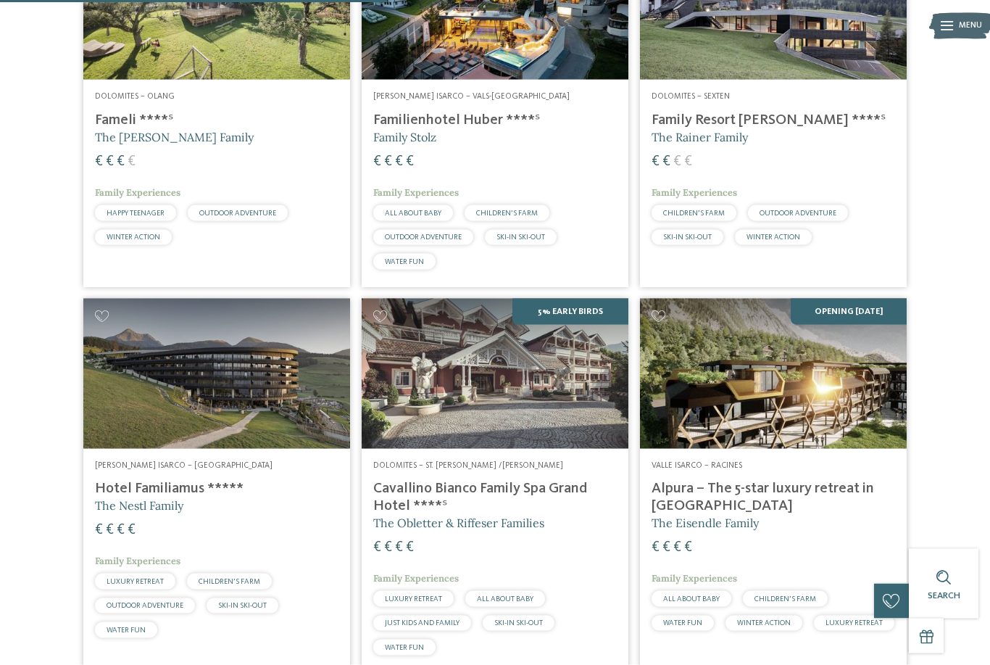
scroll to position [886, 0]
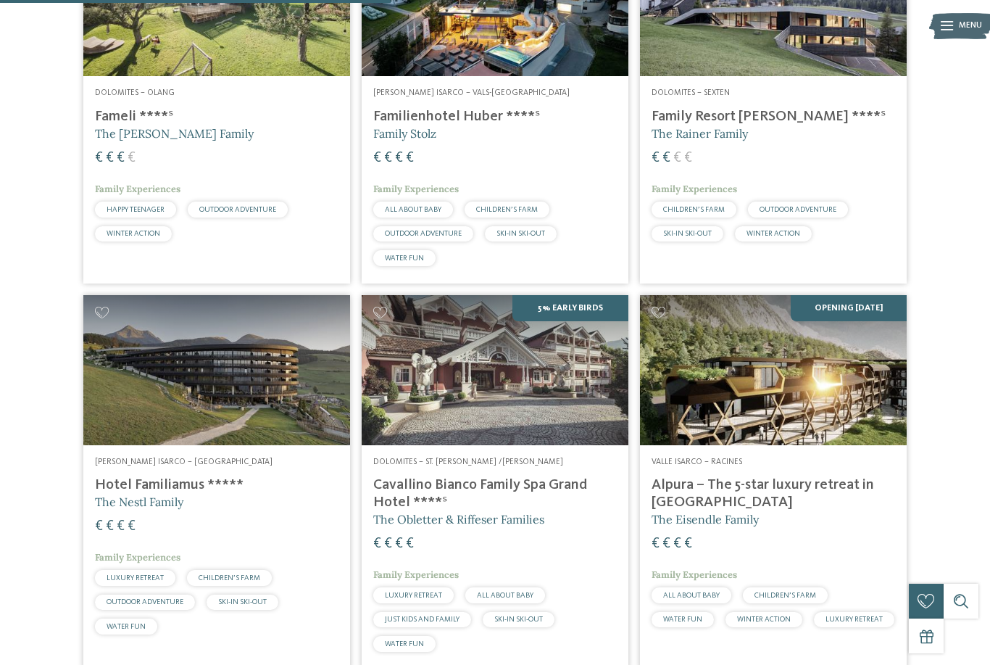
click at [838, 476] on h4 "Alpura – The 5-star luxury retreat in [GEOGRAPHIC_DATA]" at bounding box center [773, 493] width 243 height 35
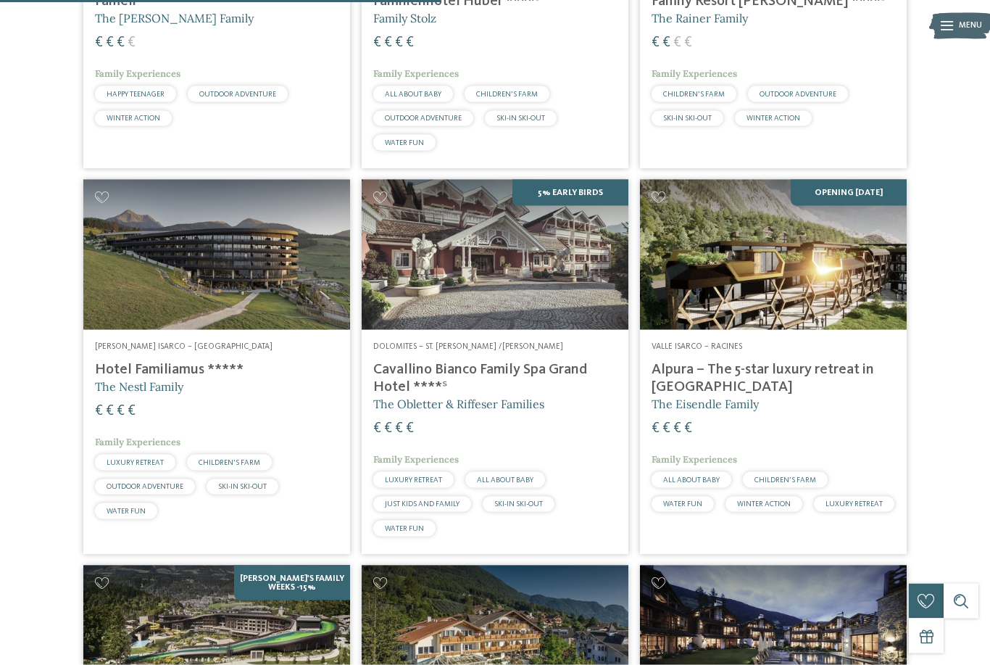
scroll to position [1004, 0]
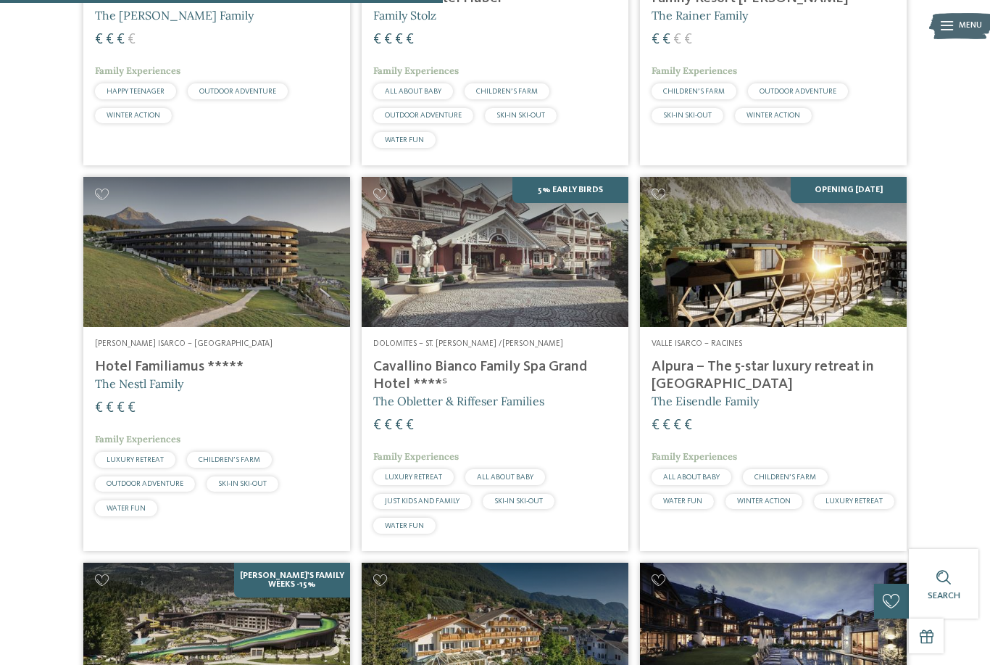
click at [275, 240] on img at bounding box center [216, 252] width 267 height 150
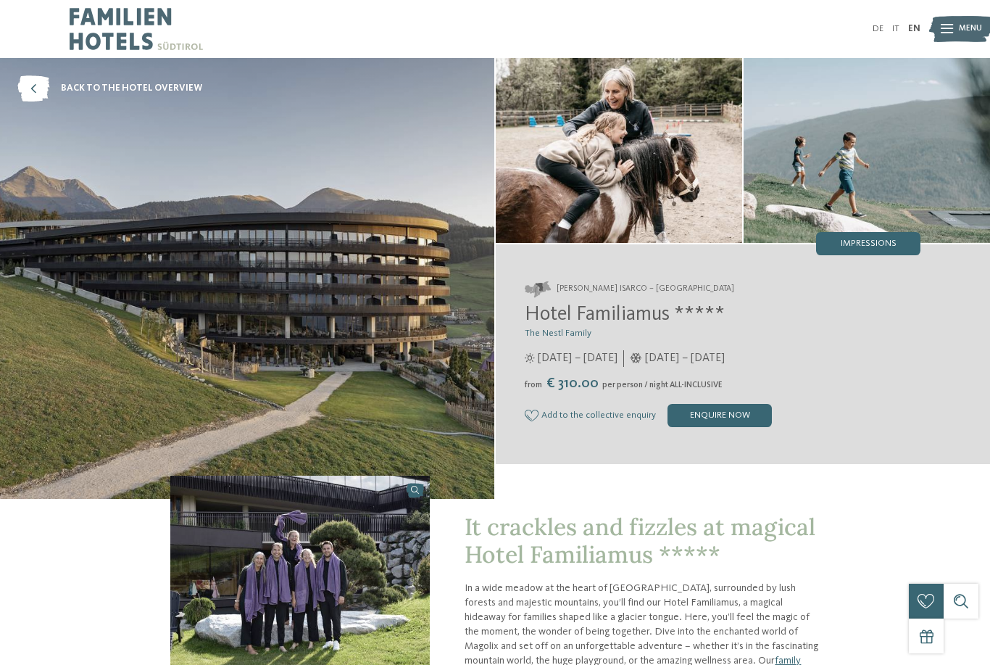
click at [901, 270] on div "[PERSON_NAME] Isarco – [GEOGRAPHIC_DATA] Hotel Familiamus ***** The Nestl Family" at bounding box center [743, 354] width 494 height 204
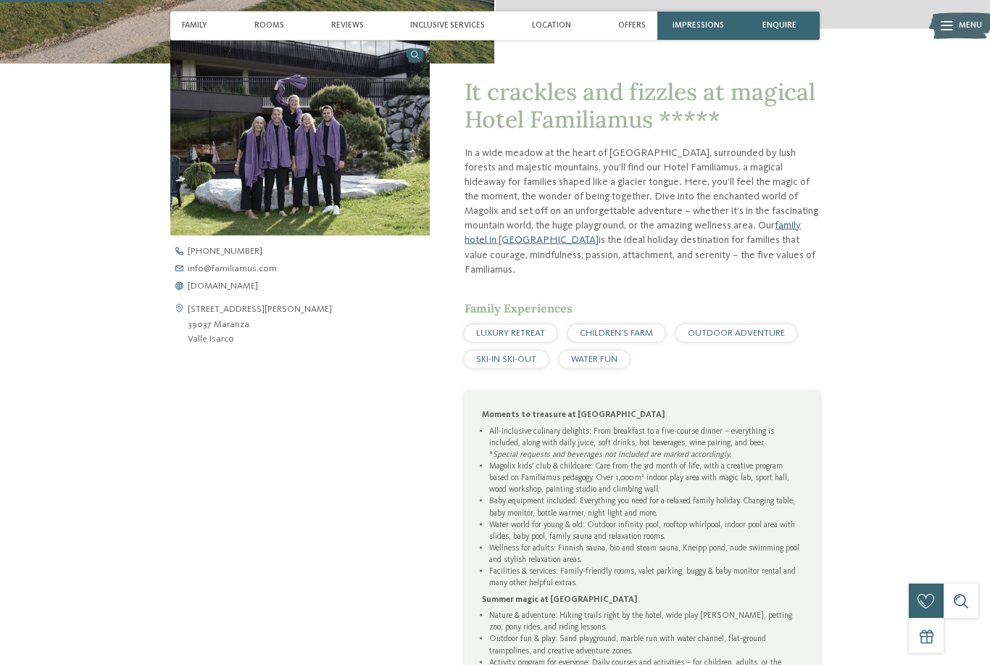
scroll to position [437, 0]
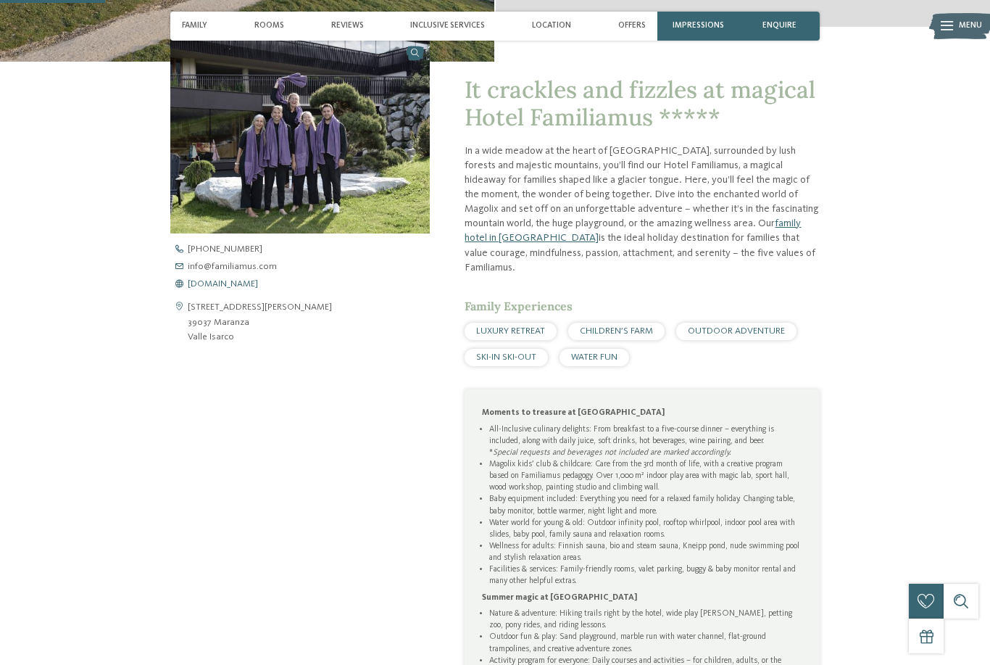
click at [257, 289] on span "[DOMAIN_NAME]" at bounding box center [223, 284] width 70 height 9
